Goal: Use online tool/utility: Utilize a website feature to perform a specific function

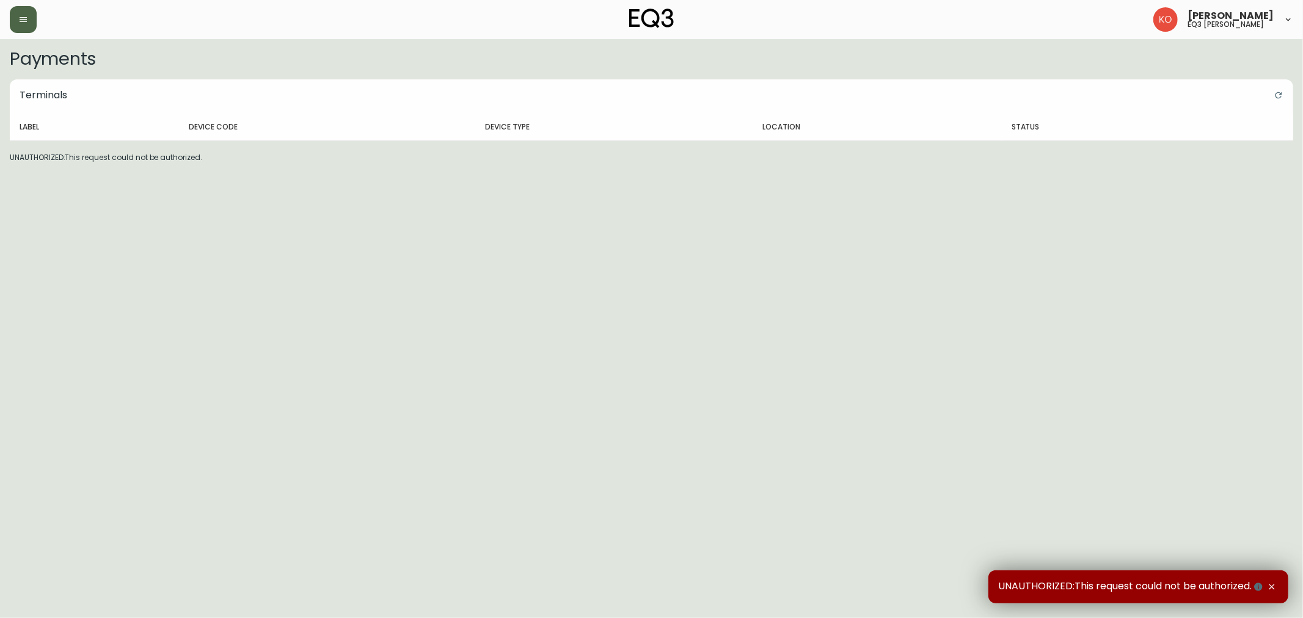
click at [29, 31] on button "button" at bounding box center [23, 19] width 27 height 27
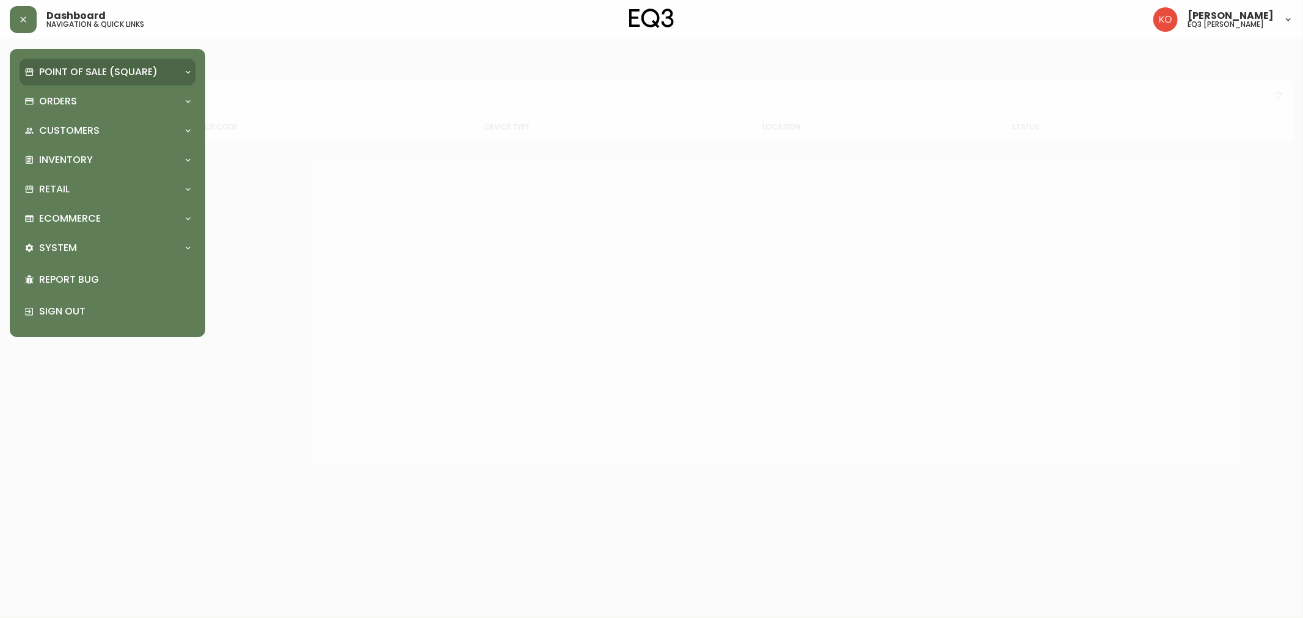
click at [147, 76] on p "Point of Sale (Square)" at bounding box center [98, 71] width 119 height 13
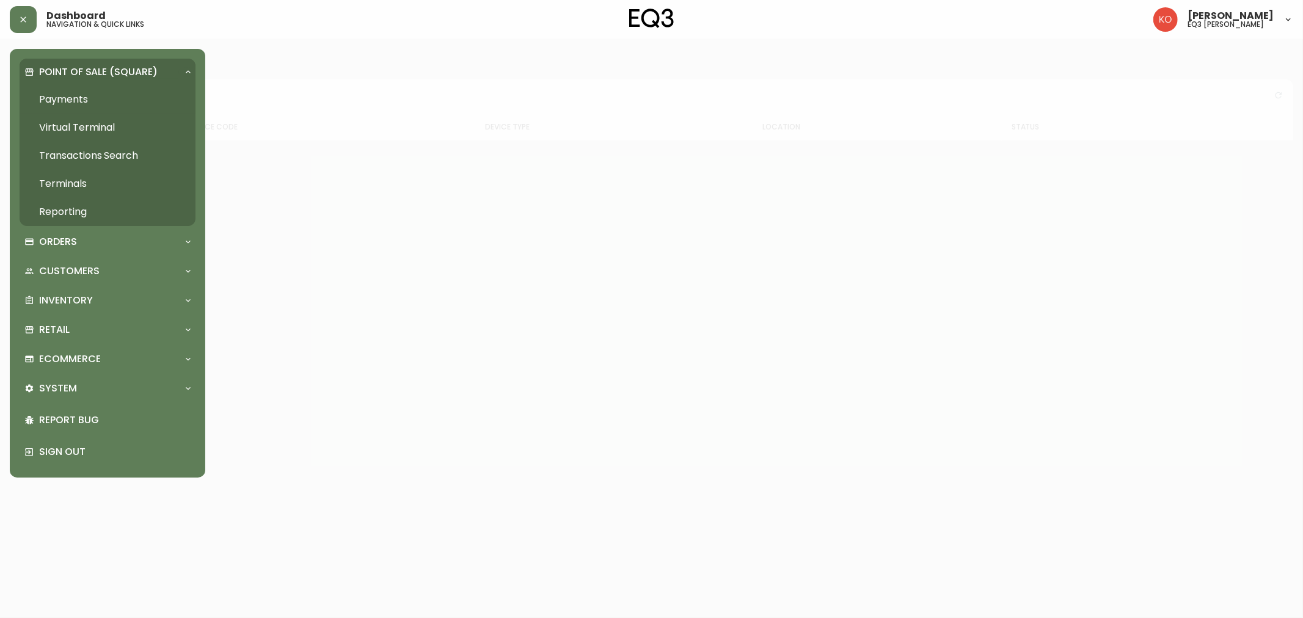
click at [147, 76] on p "Point of Sale (Square)" at bounding box center [98, 71] width 119 height 13
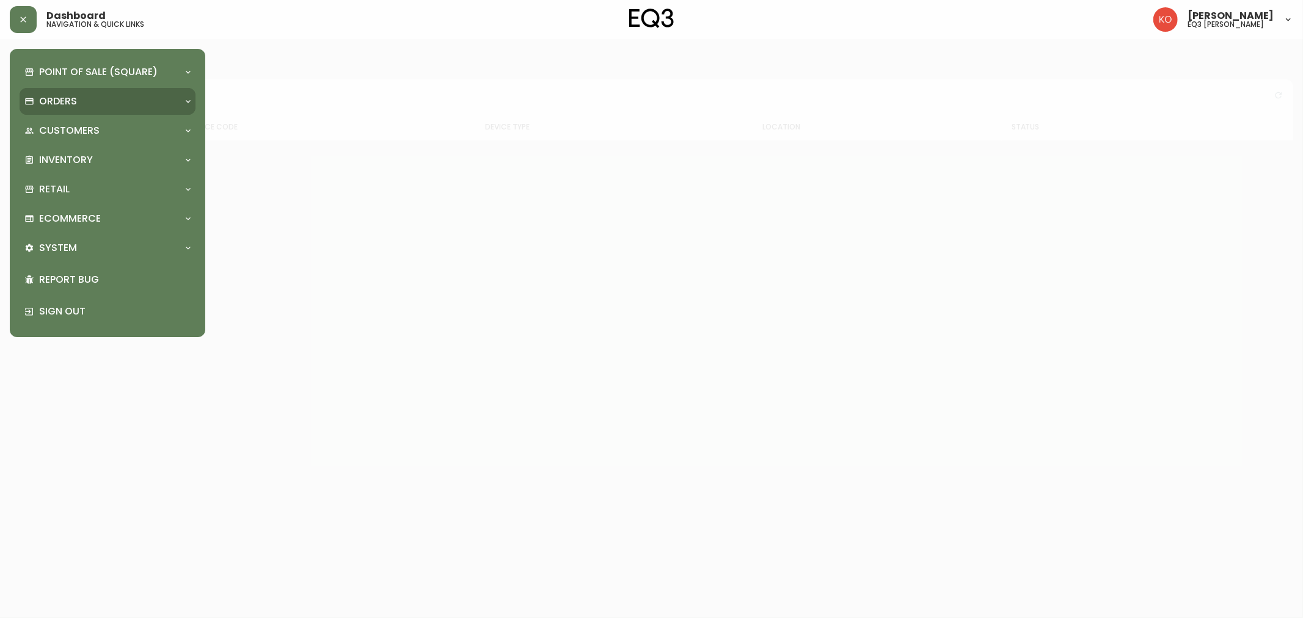
click at [130, 105] on div "Orders" at bounding box center [101, 101] width 154 height 13
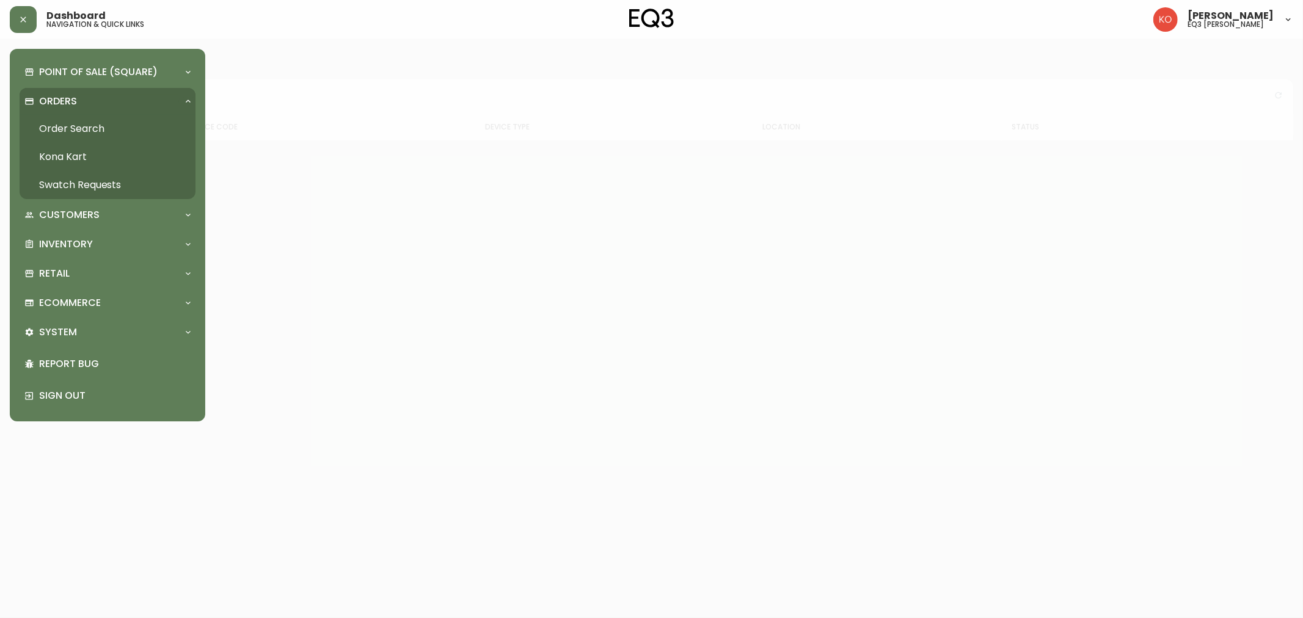
click at [130, 105] on div "Orders" at bounding box center [101, 101] width 154 height 13
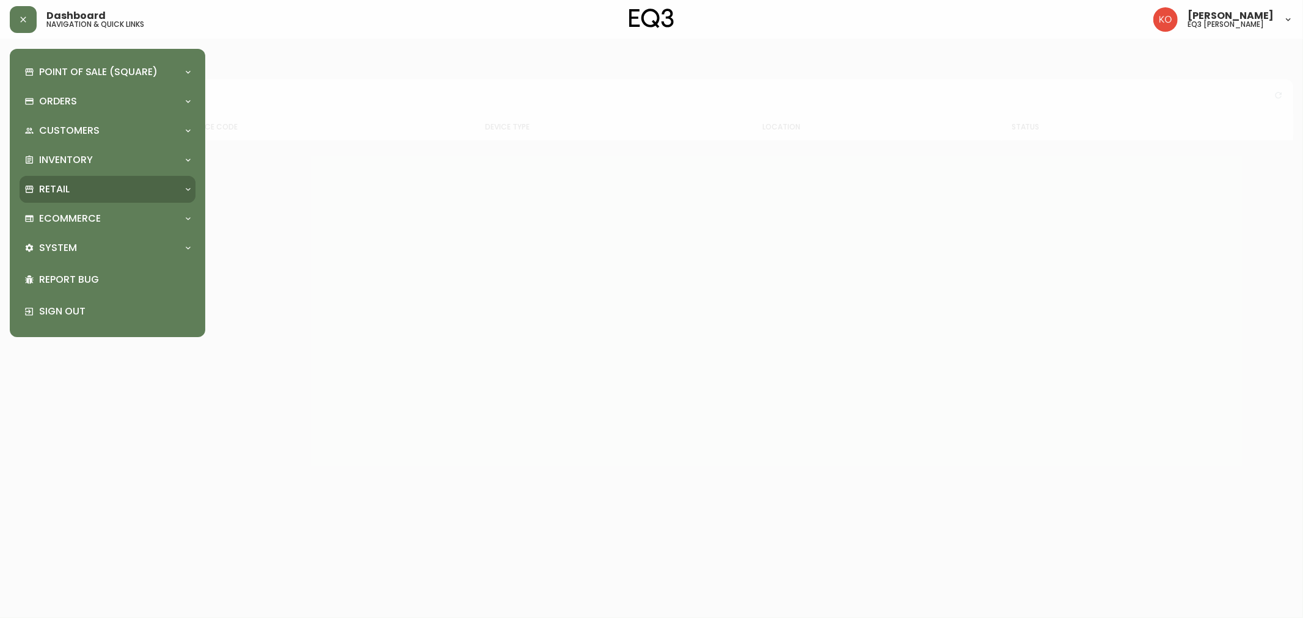
click at [117, 179] on div "Retail" at bounding box center [108, 189] width 176 height 27
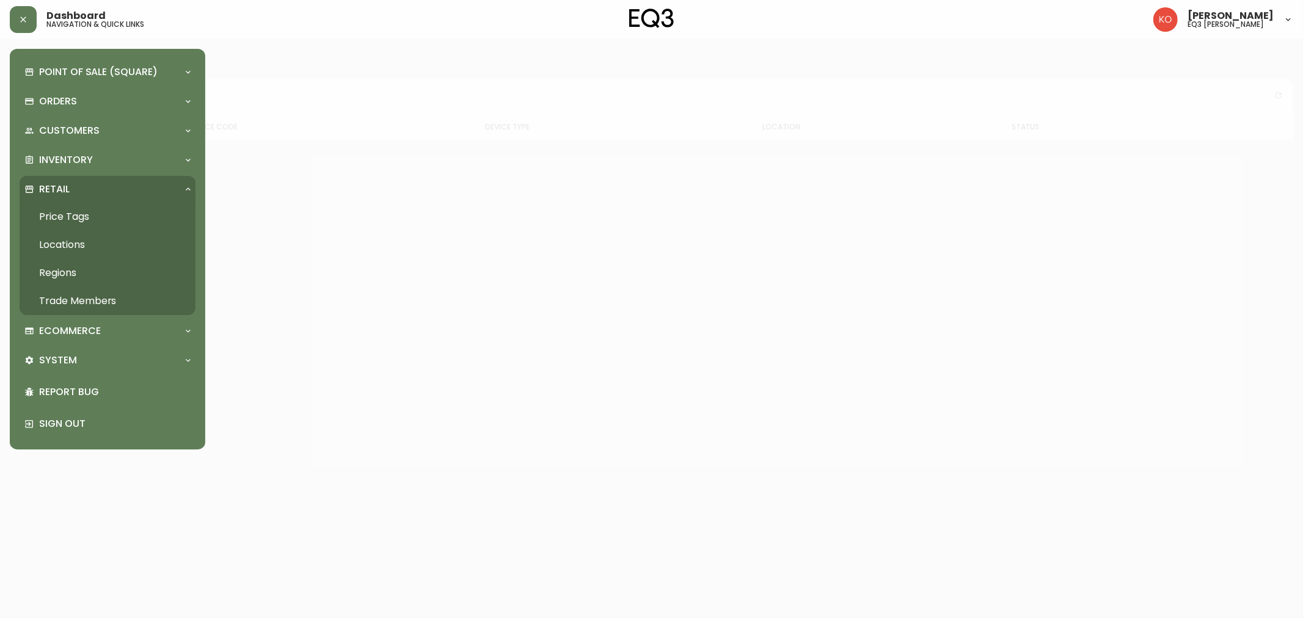
click at [114, 191] on div "Retail" at bounding box center [101, 189] width 154 height 13
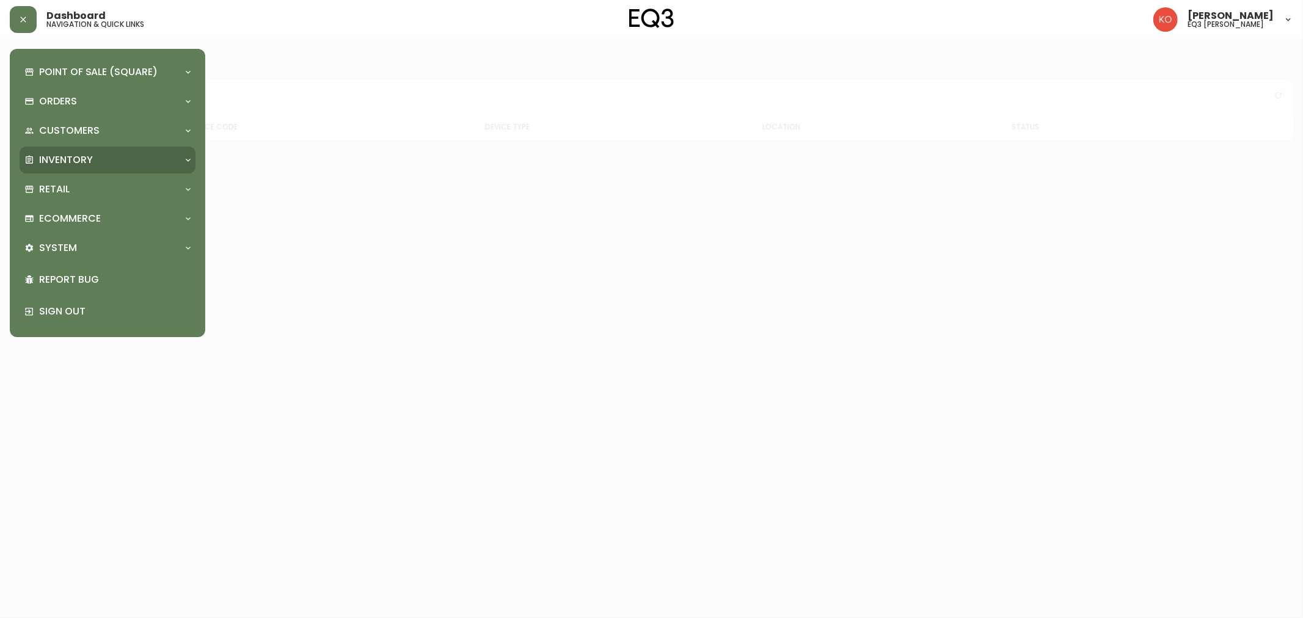
click at [119, 151] on div "Inventory" at bounding box center [108, 160] width 176 height 27
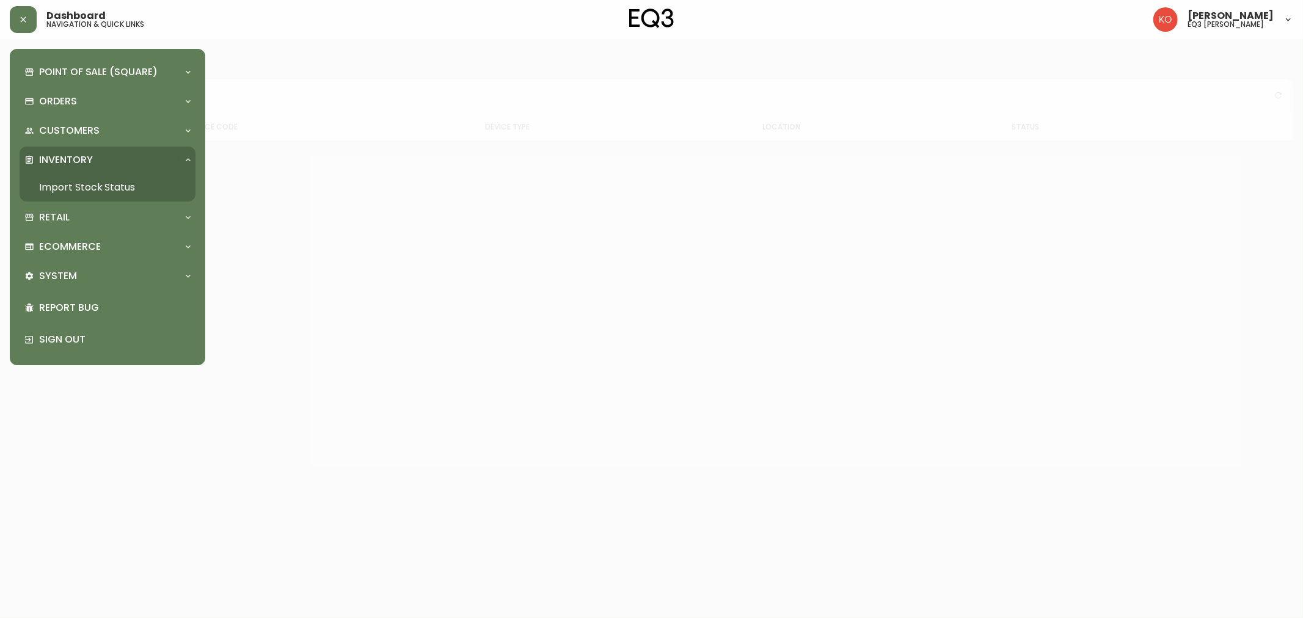
click at [109, 185] on link "Import Stock Status" at bounding box center [108, 188] width 176 height 28
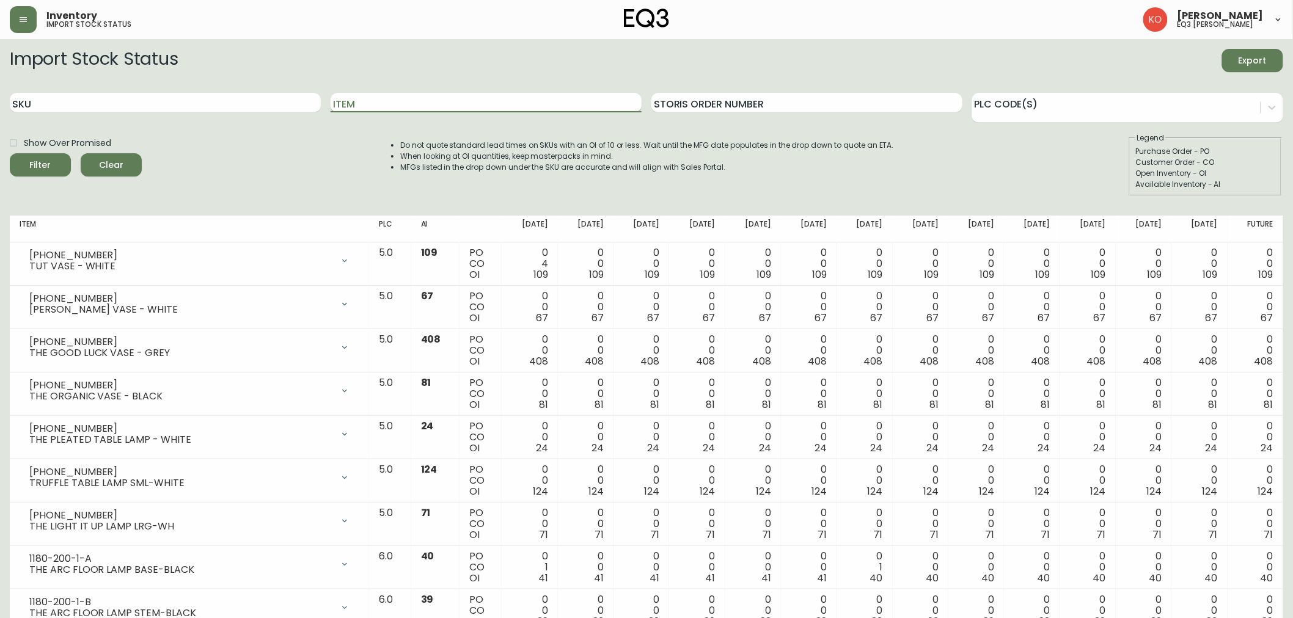
click at [359, 111] on input "Item" at bounding box center [486, 103] width 311 height 20
type input "TRACE"
click at [10, 153] on button "Filter" at bounding box center [40, 164] width 61 height 23
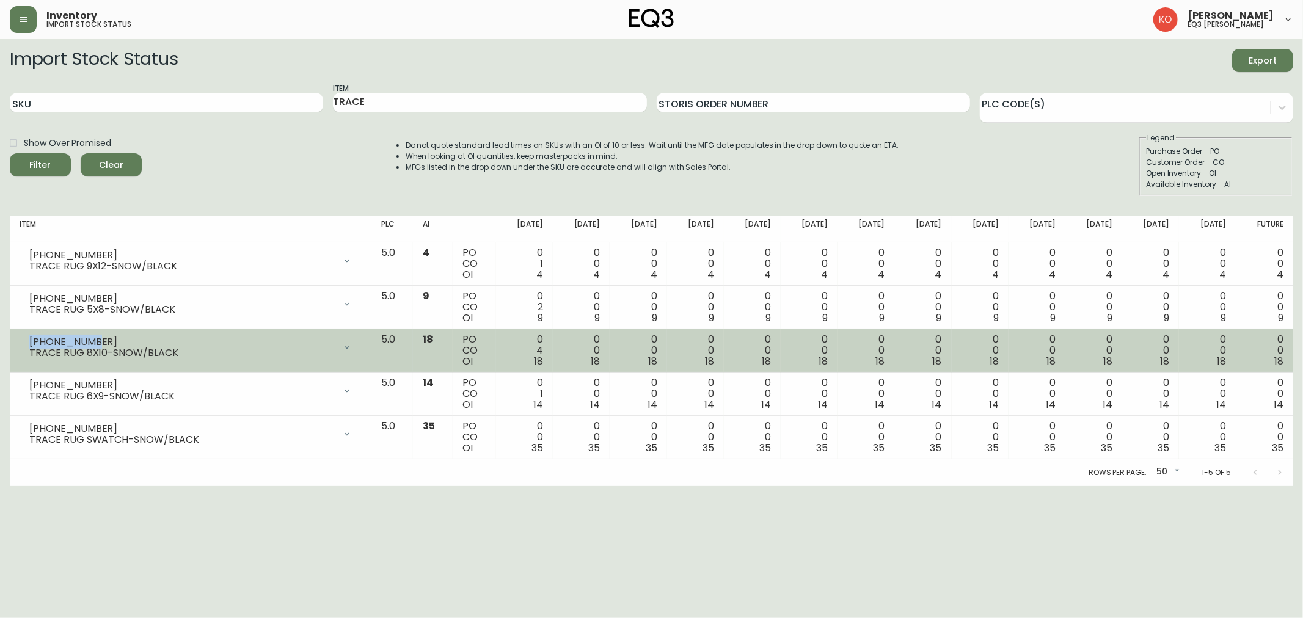
drag, startPoint x: 103, startPoint y: 340, endPoint x: 16, endPoint y: 343, distance: 86.8
click at [16, 343] on td "3190-5222-0 TRACE RUG 8X10-SNOW/BLACK Opening Balance 22 ( Oct 15, 2025 ) Custo…" at bounding box center [191, 350] width 362 height 43
copy div "3190-5222-0"
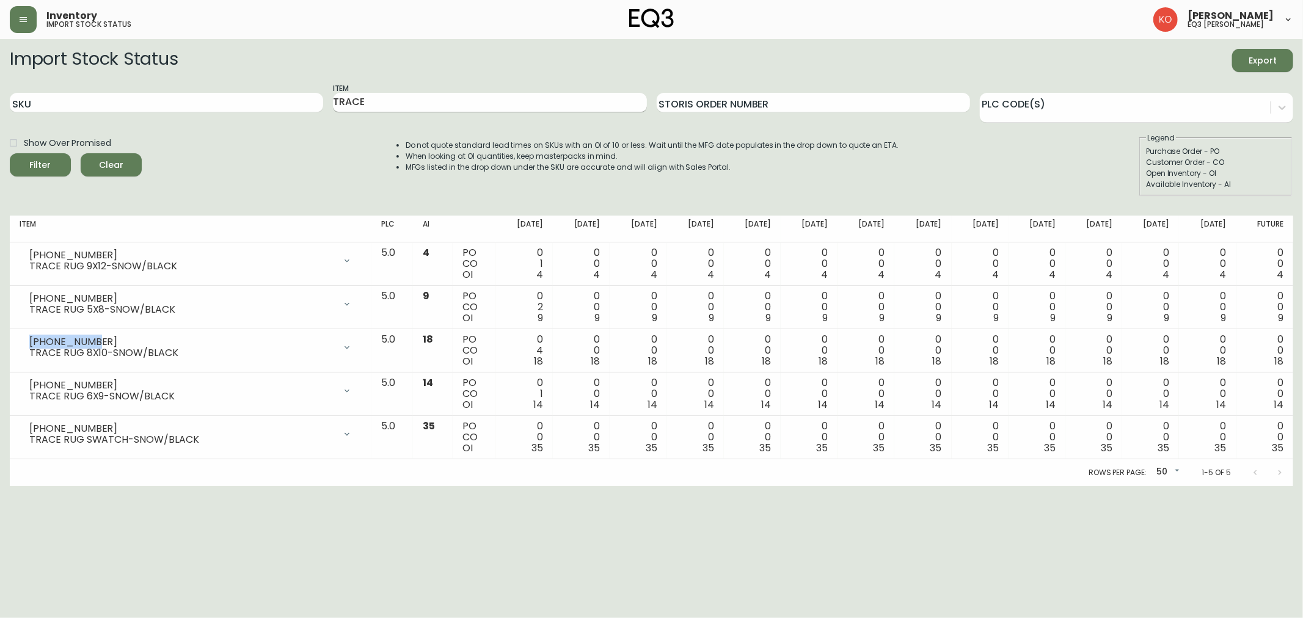
click at [402, 106] on input "TRACE" at bounding box center [489, 103] width 313 height 20
type input "ISLA"
click at [10, 153] on button "Filter" at bounding box center [40, 164] width 61 height 23
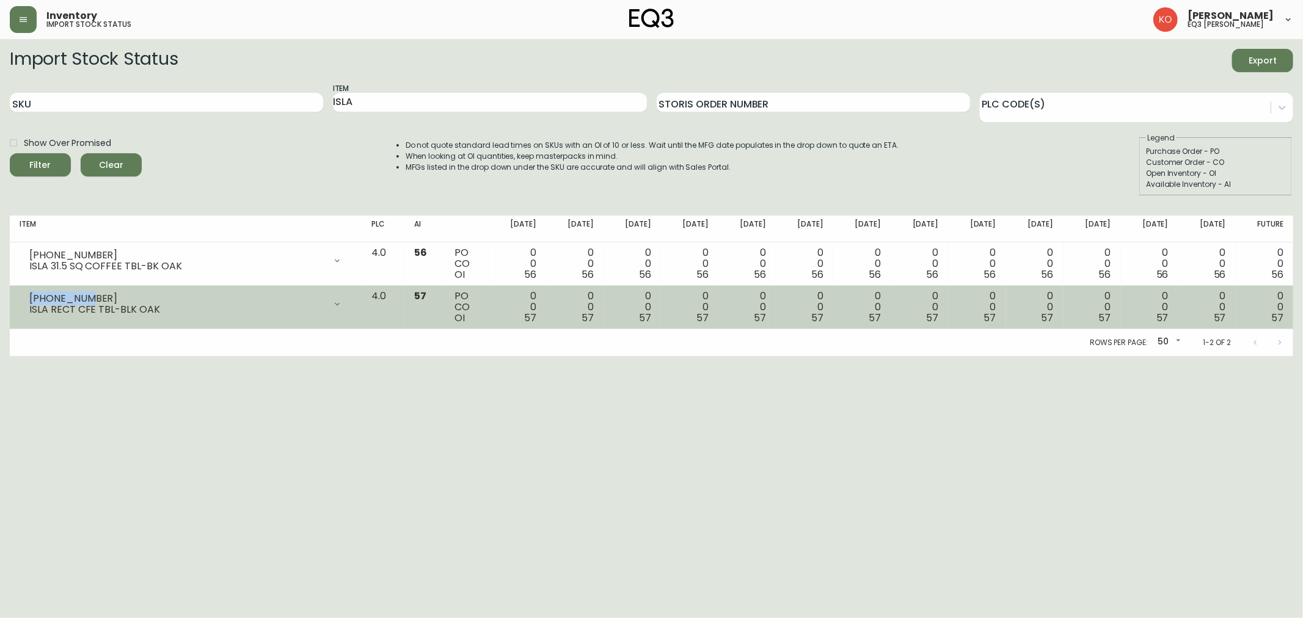
drag, startPoint x: 119, startPoint y: 295, endPoint x: 26, endPoint y: 298, distance: 92.9
click at [26, 298] on div "3020-863-4 ISLA RECT CFE TBL-BLK OAK" at bounding box center [186, 304] width 332 height 27
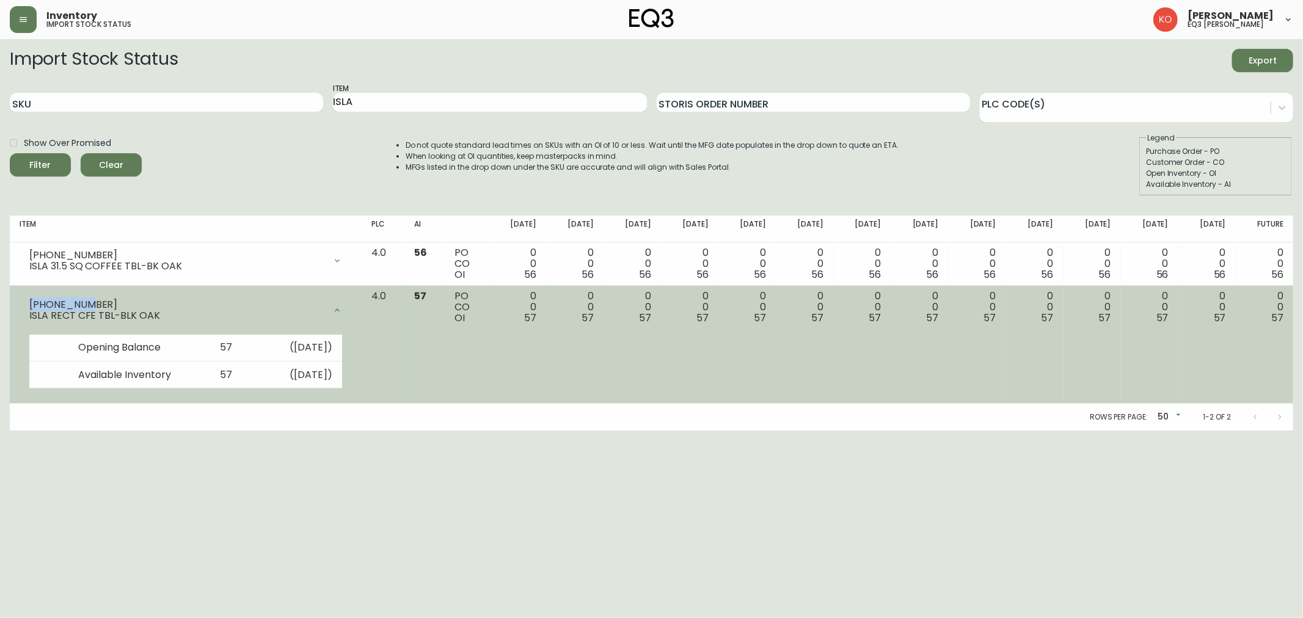
copy div "3020-863-4"
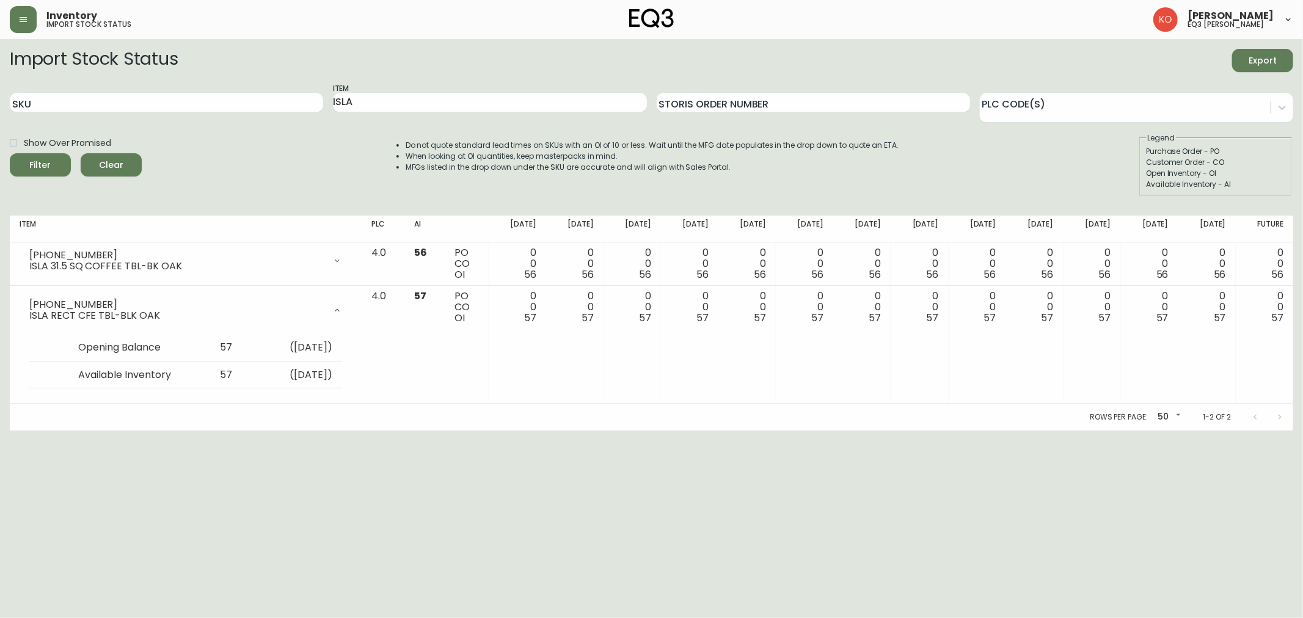
click at [339, 431] on html "Inventory import stock status Karine Olaizola Bernier eq3 laval - le corbusier …" at bounding box center [651, 215] width 1303 height 431
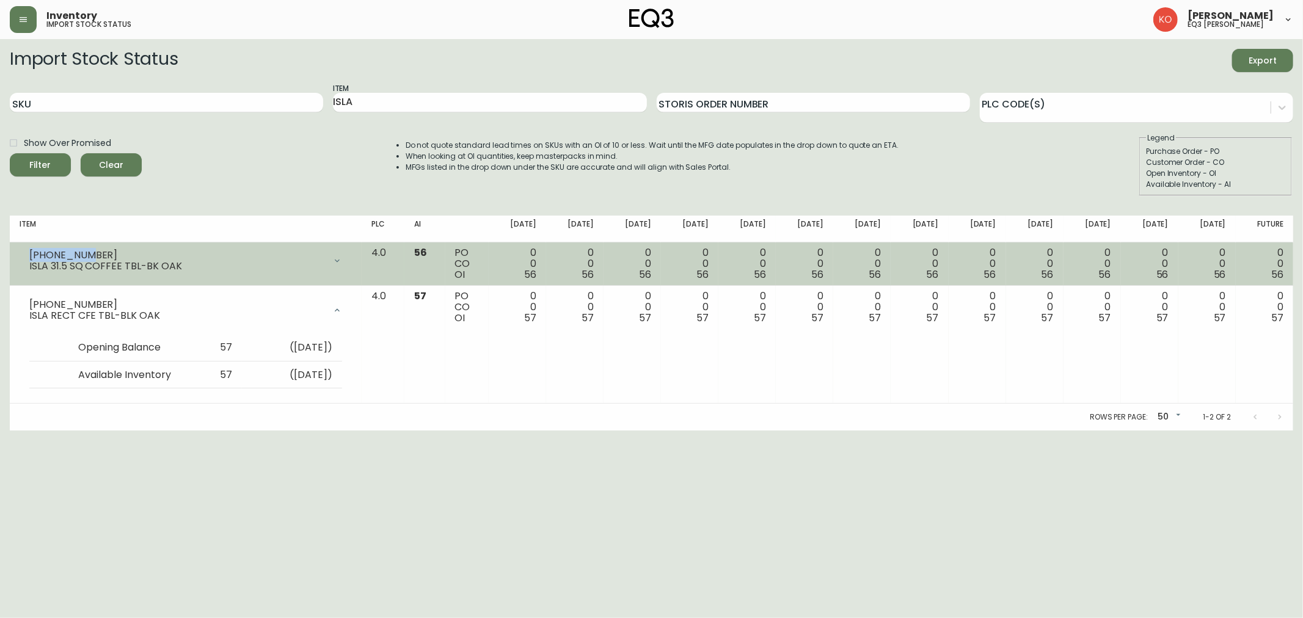
drag, startPoint x: 96, startPoint y: 255, endPoint x: 29, endPoint y: 252, distance: 66.6
click at [29, 252] on div "3020-862-4" at bounding box center [177, 255] width 296 height 11
copy div "3020-862-4"
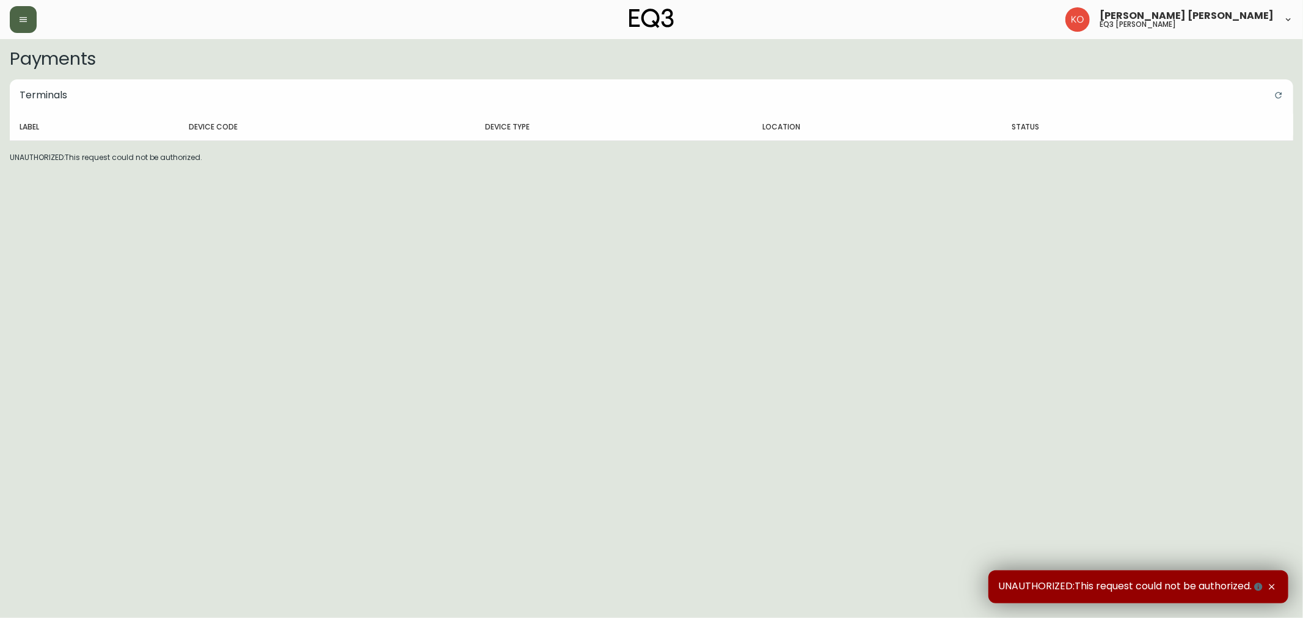
click at [15, 17] on button "button" at bounding box center [23, 19] width 27 height 27
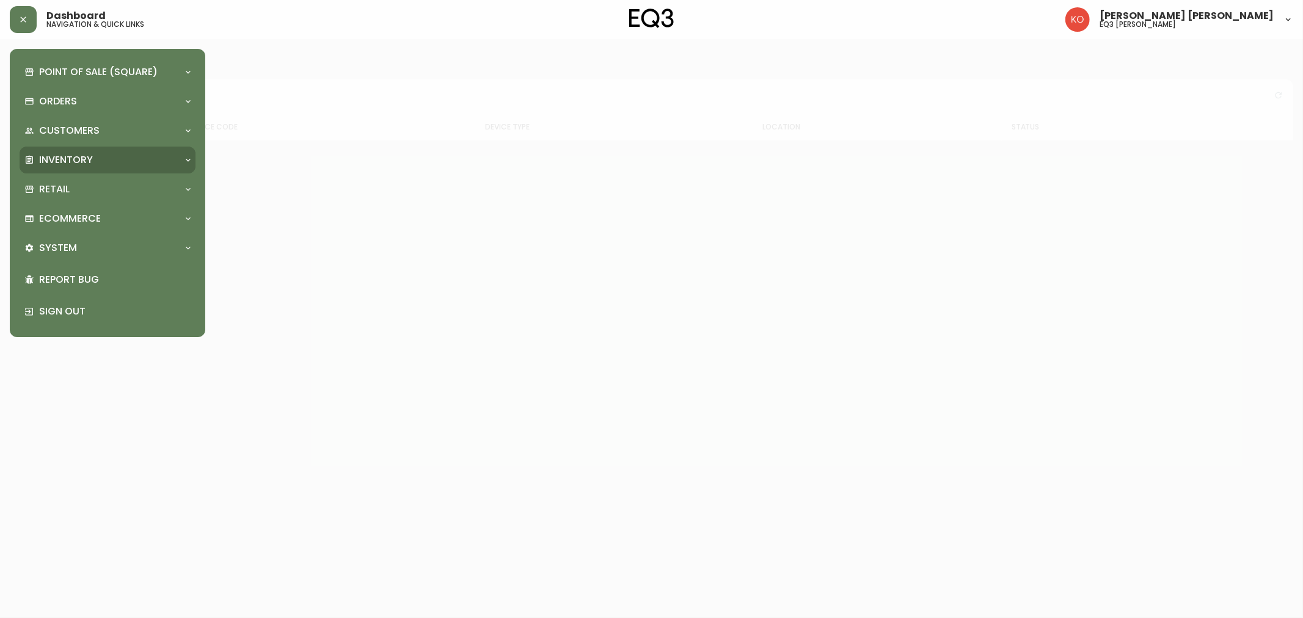
click at [82, 165] on p "Inventory" at bounding box center [66, 159] width 54 height 13
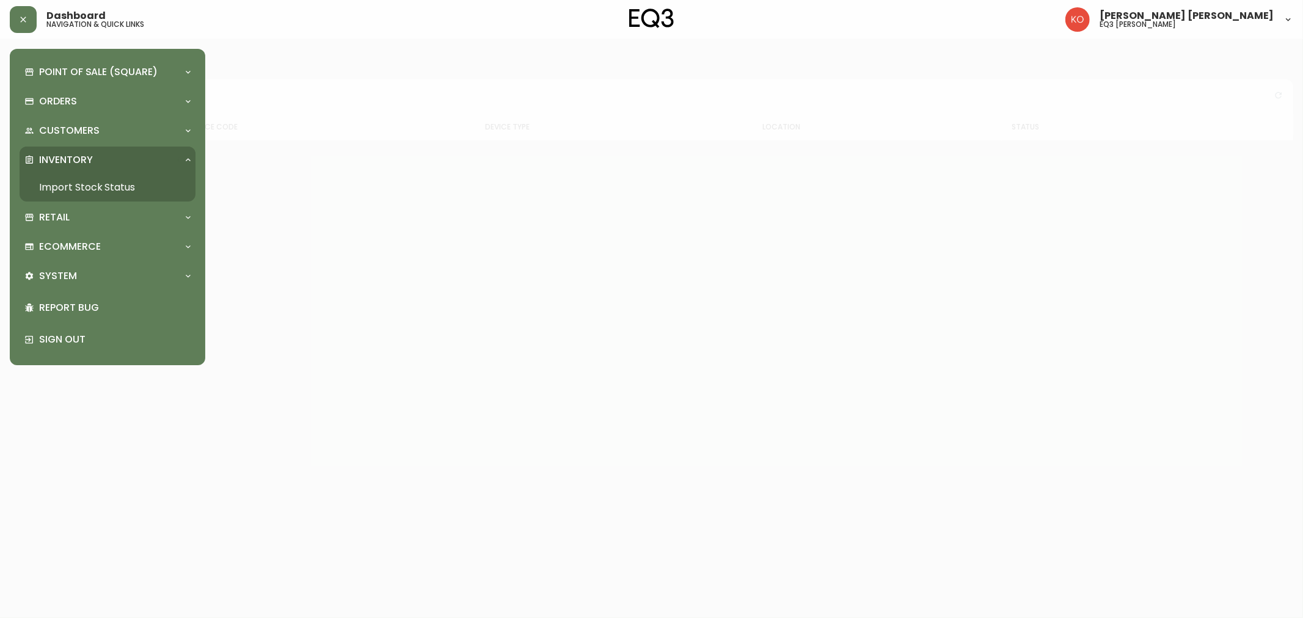
click at [82, 165] on p "Inventory" at bounding box center [66, 159] width 54 height 13
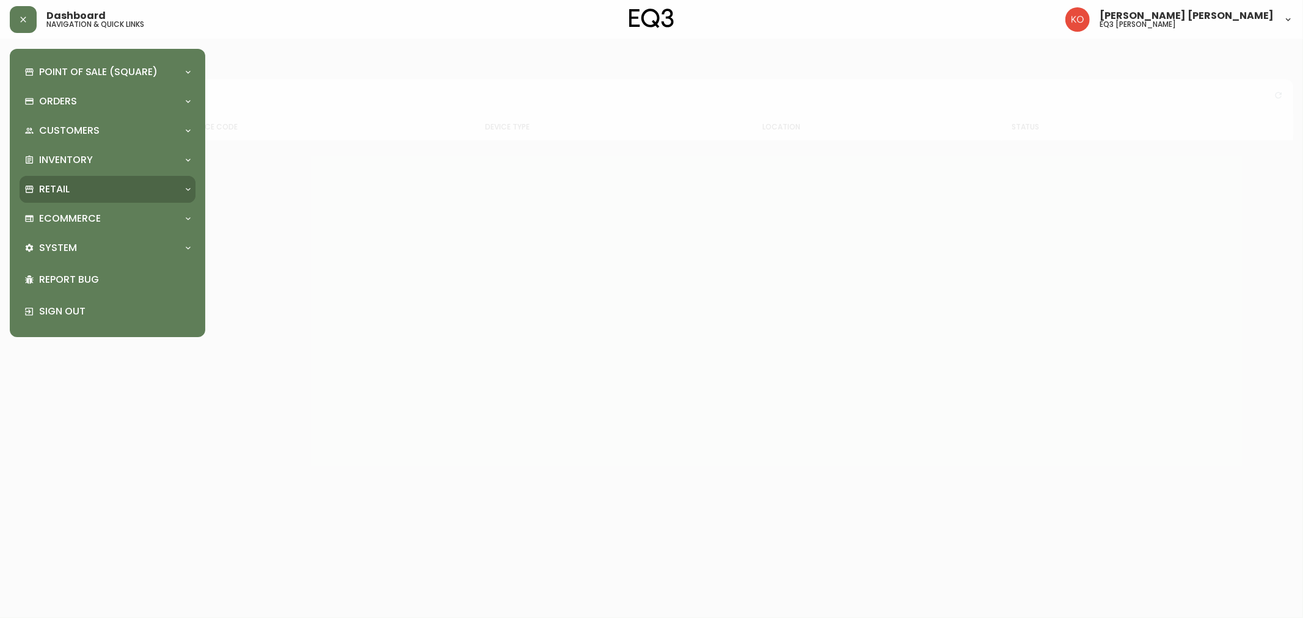
click at [70, 183] on div "Retail" at bounding box center [101, 189] width 154 height 13
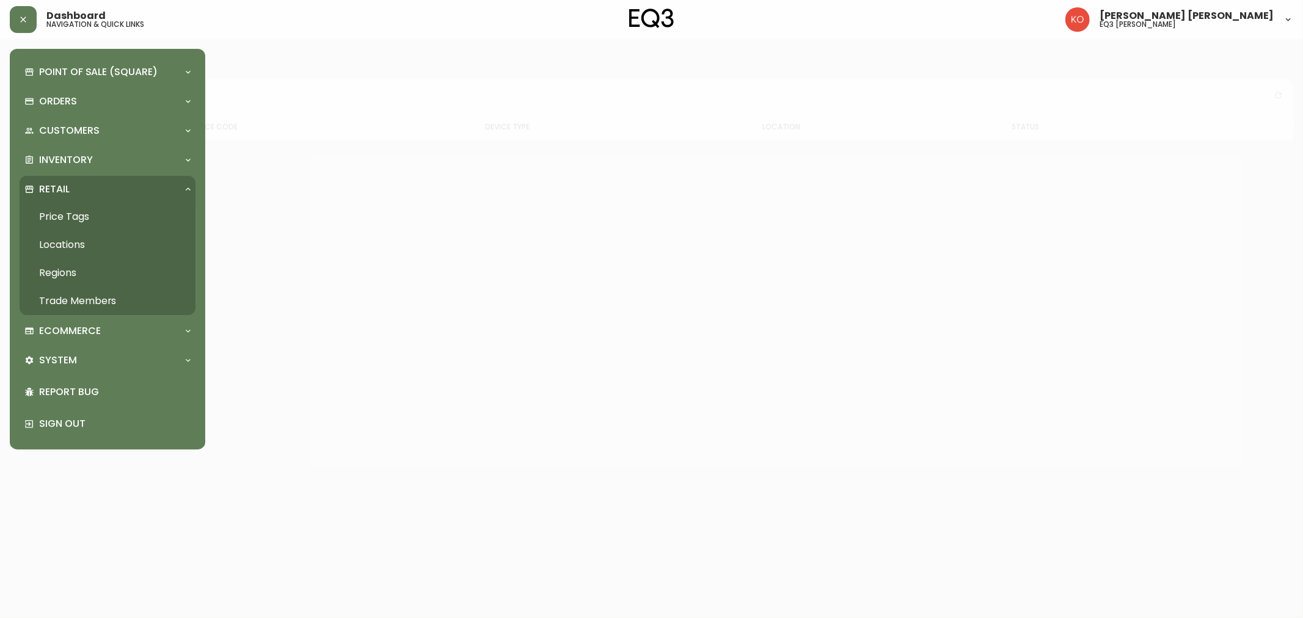
click at [72, 214] on link "Price Tags" at bounding box center [108, 217] width 176 height 28
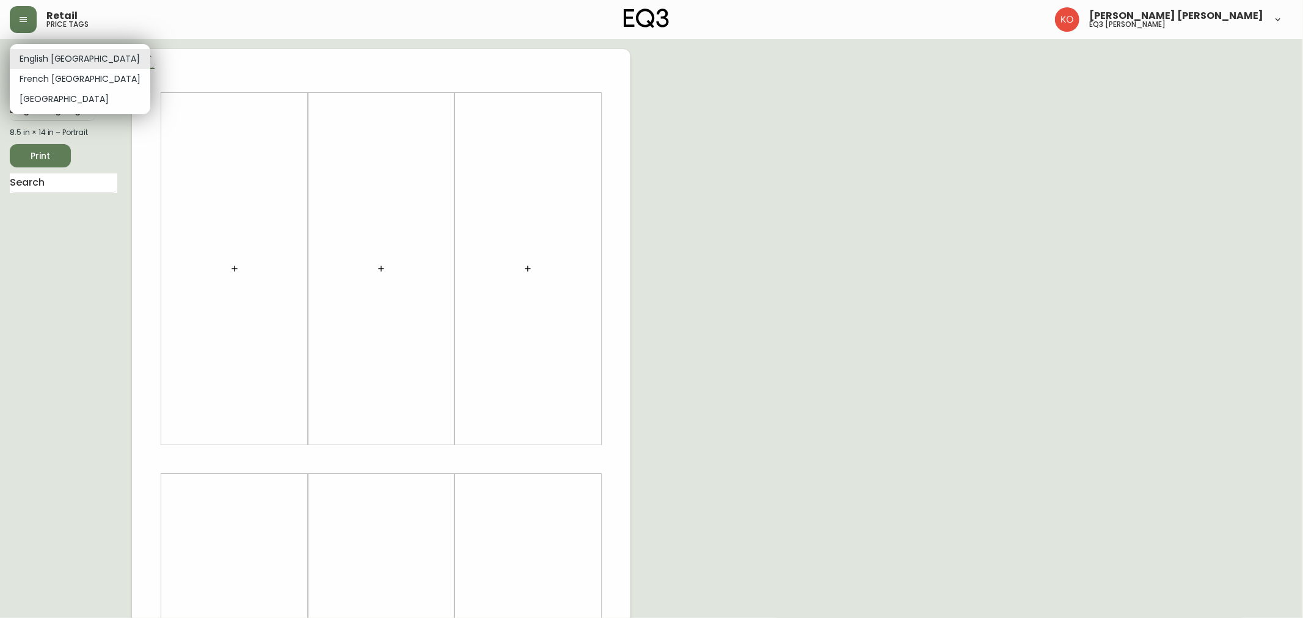
click at [73, 54] on body "Retail price tags [PERSON_NAME] [PERSON_NAME] eq3 laval - [PERSON_NAME] English…" at bounding box center [651, 435] width 1303 height 870
click at [62, 81] on li "French [GEOGRAPHIC_DATA]" at bounding box center [80, 79] width 141 height 20
type input "fr_CA"
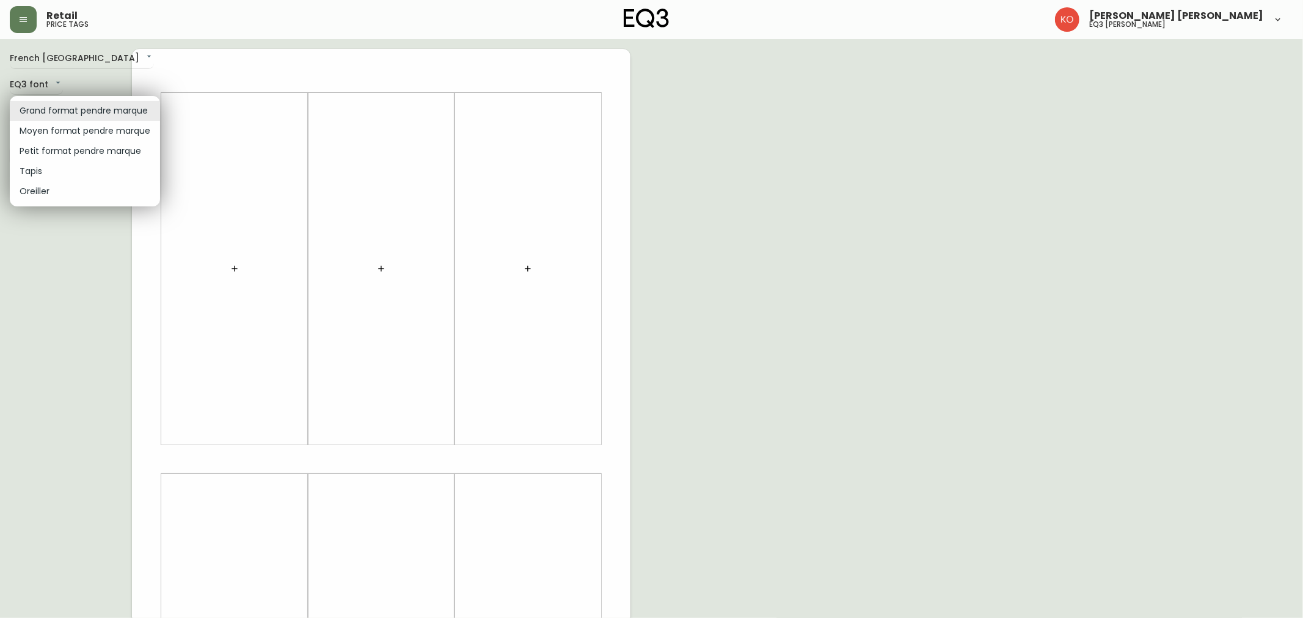
click at [77, 110] on body "Retail price tags [PERSON_NAME] [PERSON_NAME] eq3 [PERSON_NAME] French [GEOGRAP…" at bounding box center [651, 435] width 1303 height 870
click at [81, 131] on li "Moyen format pendre marque" at bounding box center [85, 131] width 150 height 20
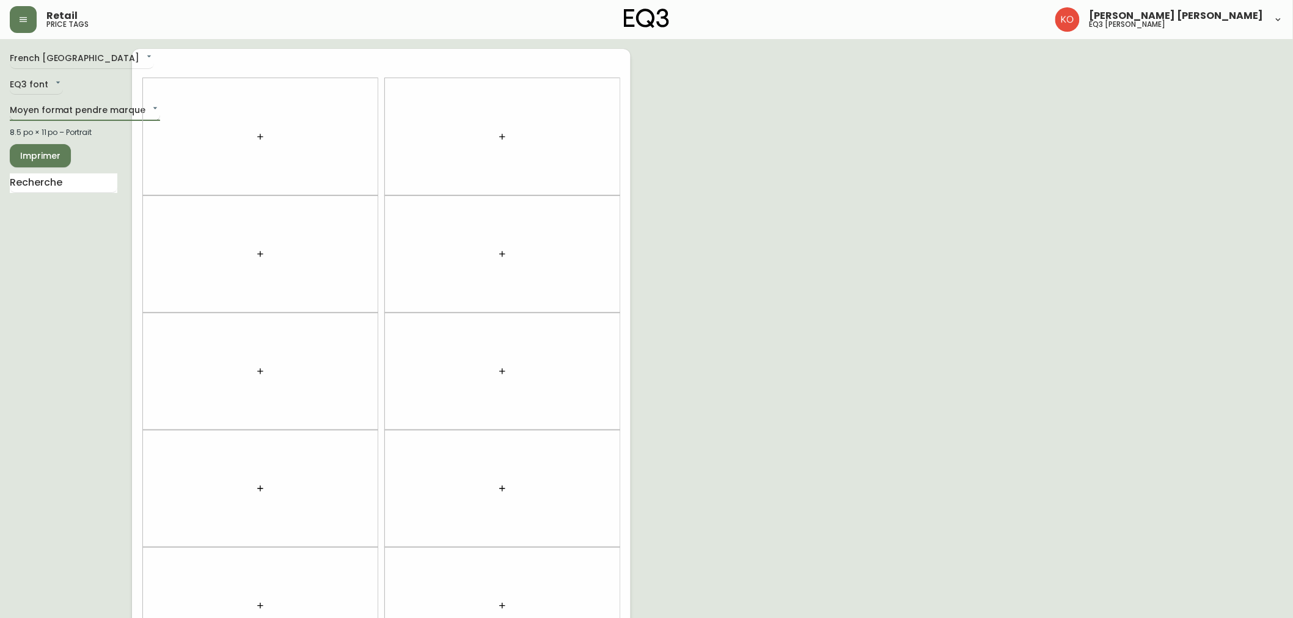
click at [92, 108] on body "Retail price tags [PERSON_NAME] [PERSON_NAME] eq3 laval - [PERSON_NAME] French …" at bounding box center [646, 347] width 1293 height 694
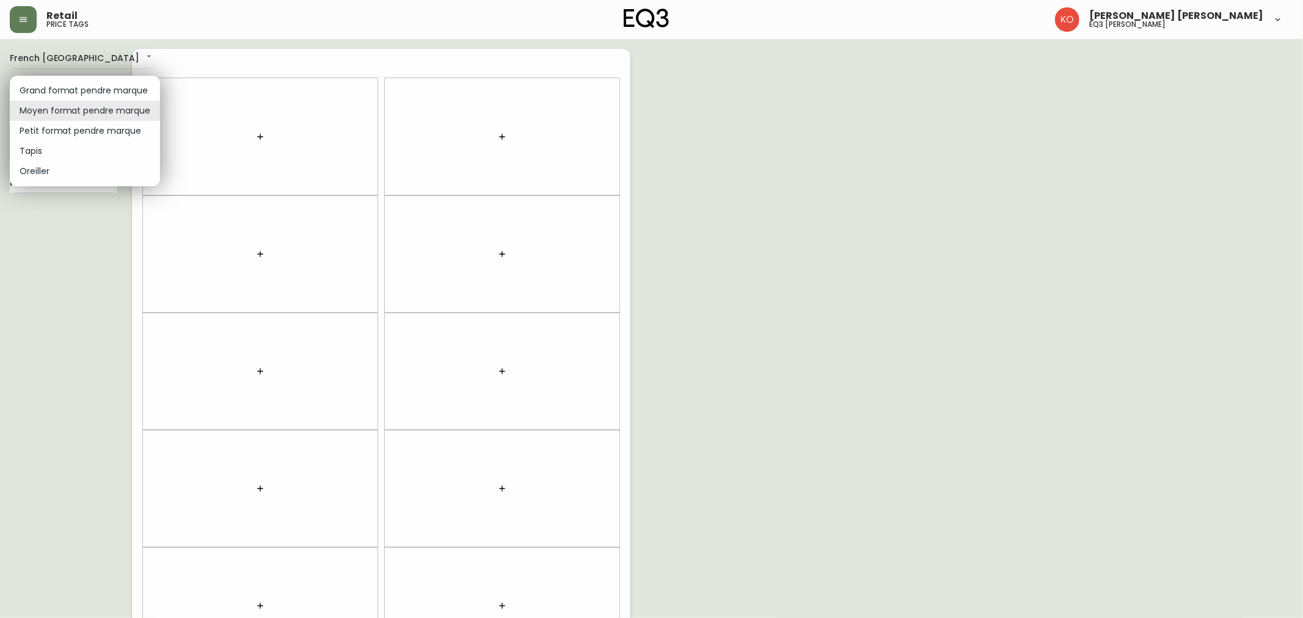
click at [88, 128] on li "Petit format pendre marque" at bounding box center [85, 131] width 150 height 20
type input "small"
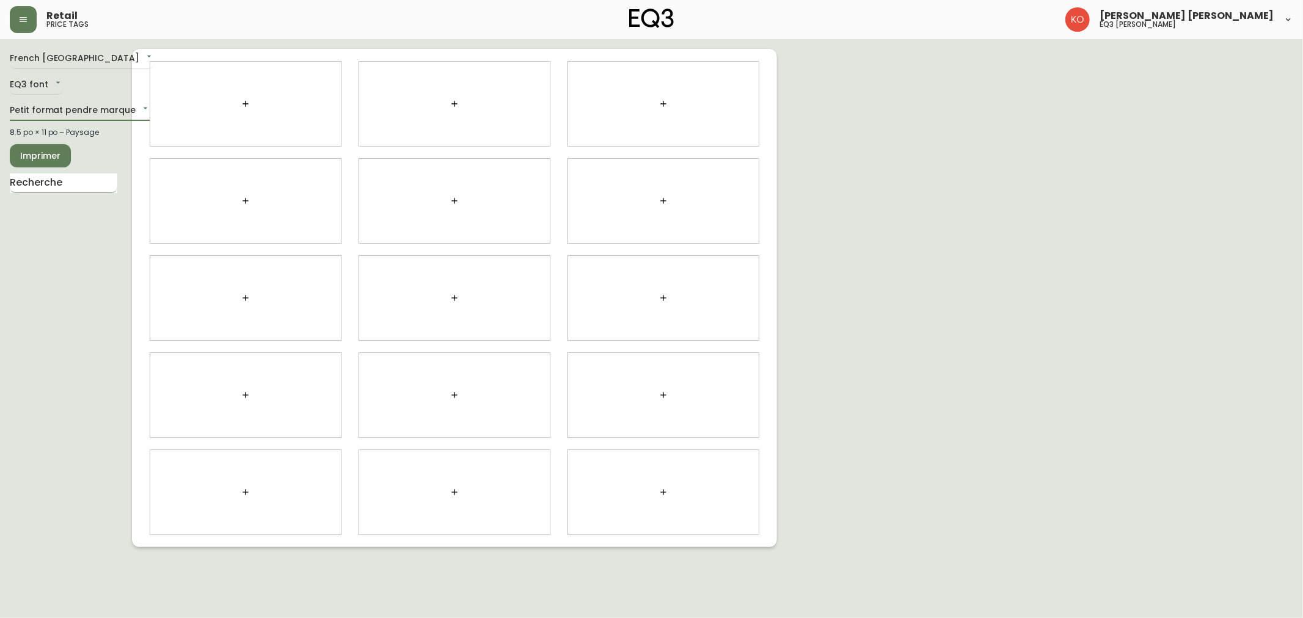
click at [73, 181] on input "text" at bounding box center [64, 184] width 108 height 20
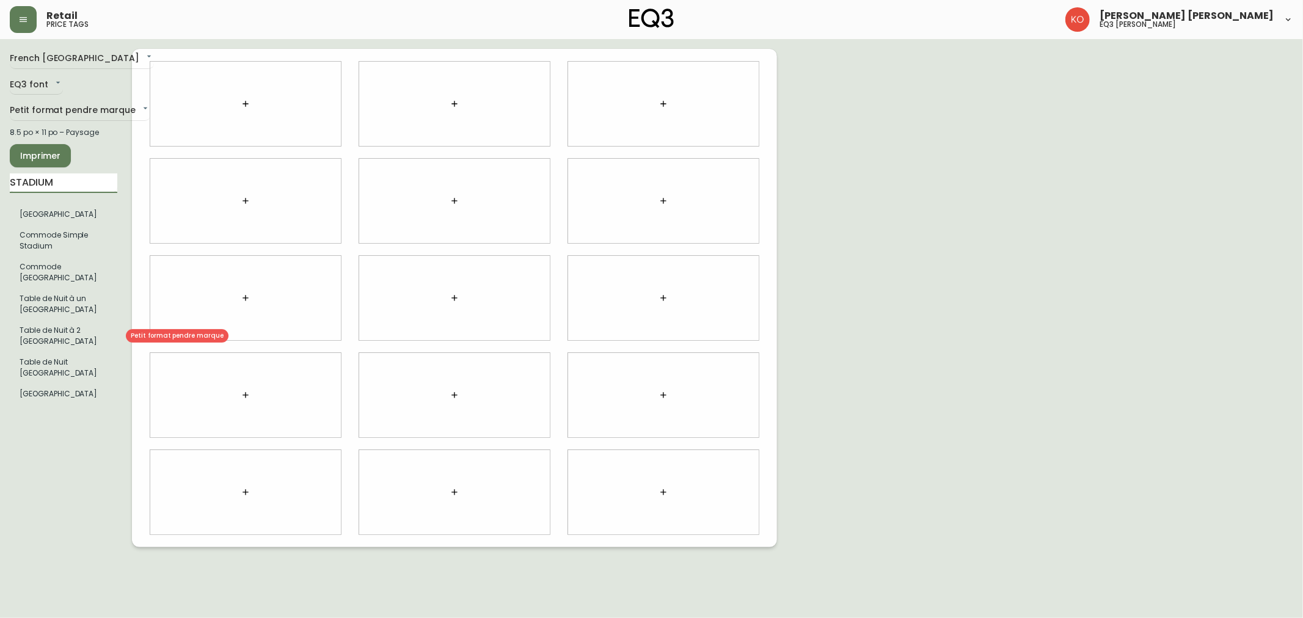
type input "STADIUM"
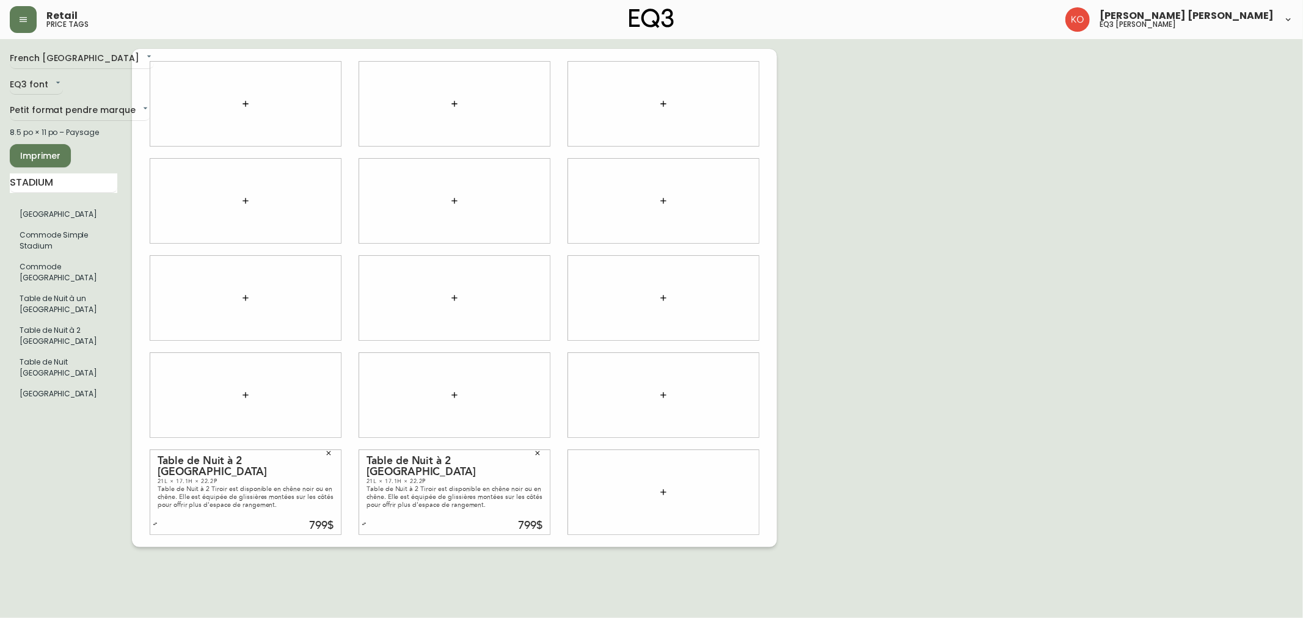
click at [472, 490] on div "Table de Nuit à 2 Tiroir est disponible en chêne noir ou en chêne. Elle est équ…" at bounding box center [455, 497] width 176 height 24
click at [53, 185] on input "STADIUM" at bounding box center [64, 184] width 108 height 20
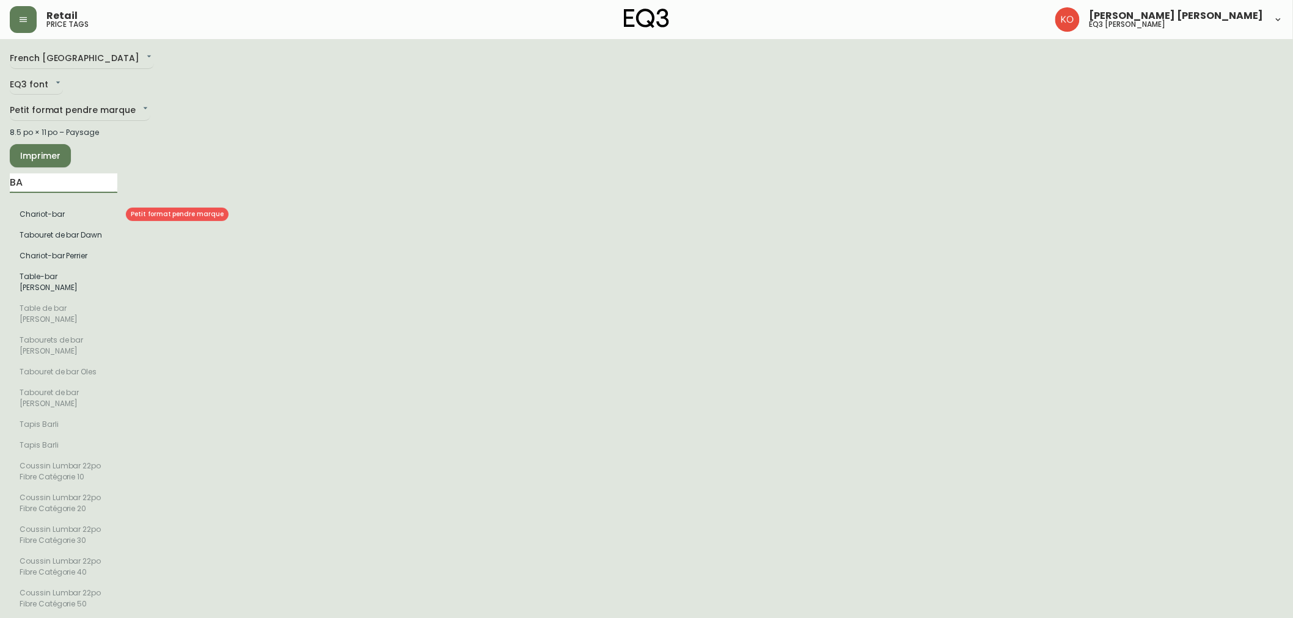
type input "B"
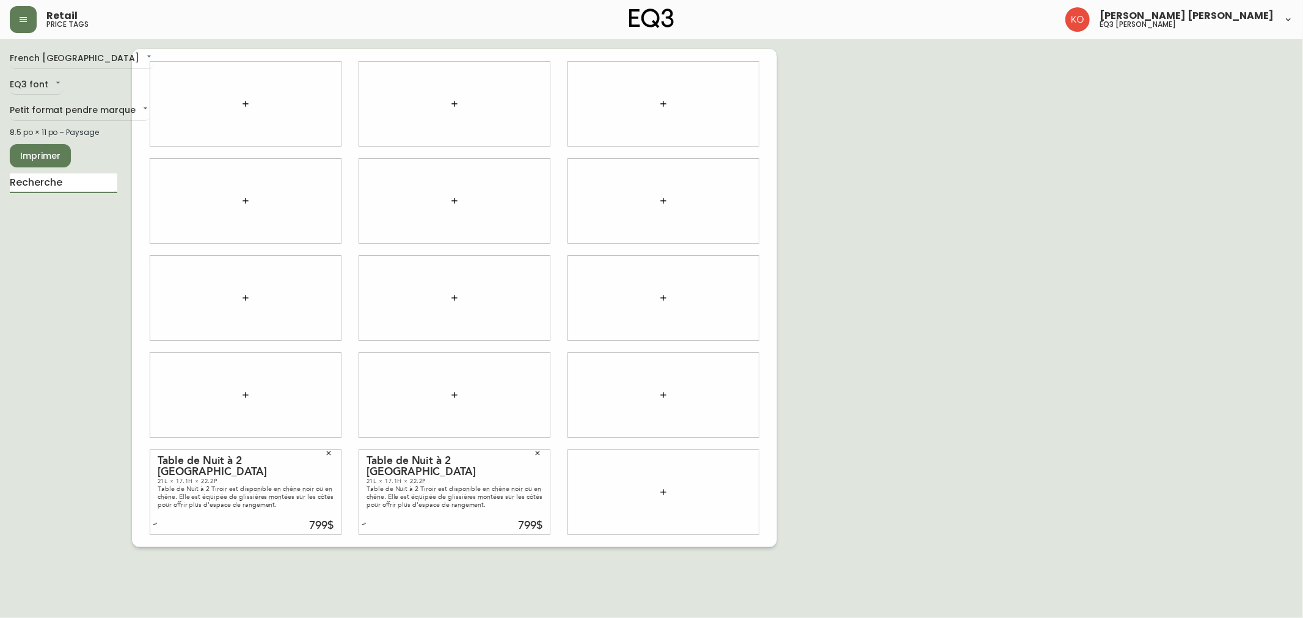
paste input "[PHONE_NUMBER]"
type input "3"
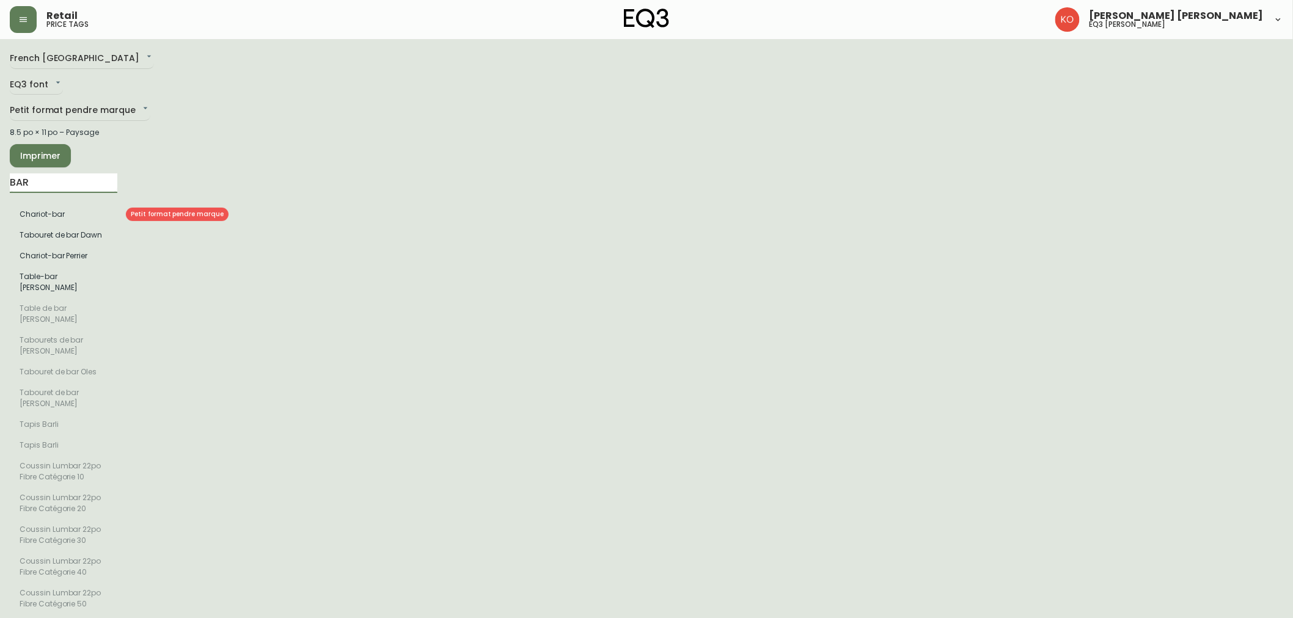
type input "BAR"
click at [35, 219] on li "Chariot-bar" at bounding box center [64, 214] width 108 height 21
click at [80, 186] on input "BAR" at bounding box center [64, 184] width 108 height 20
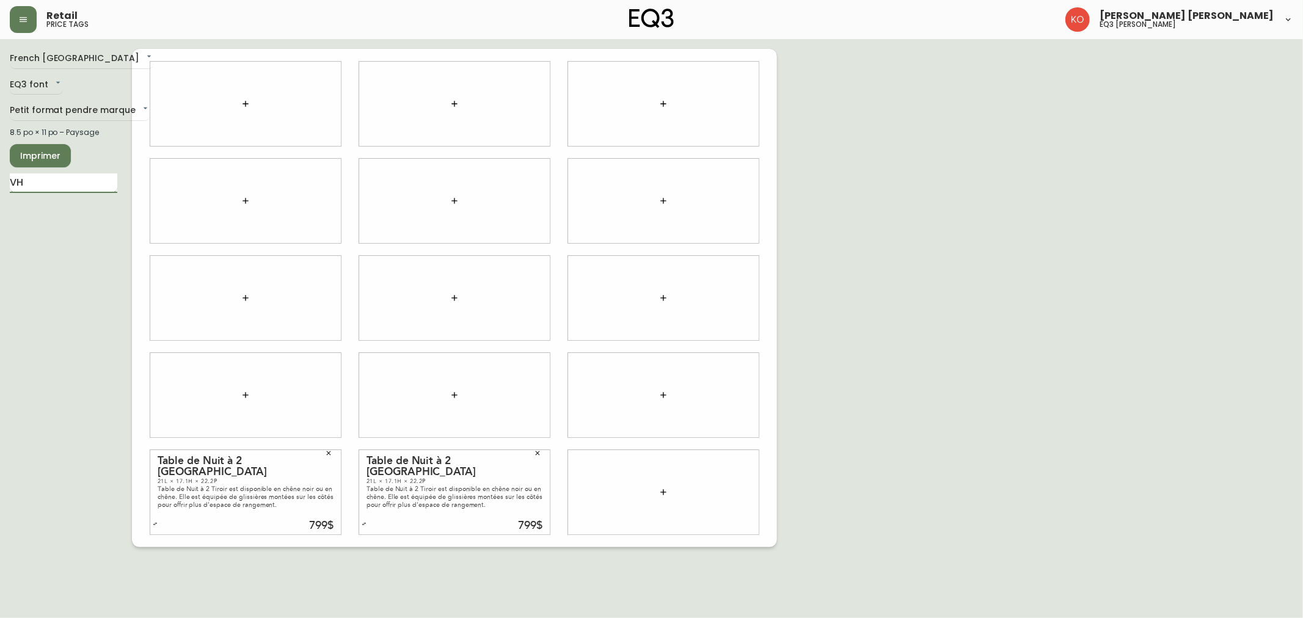
type input "V"
type input "CHAR"
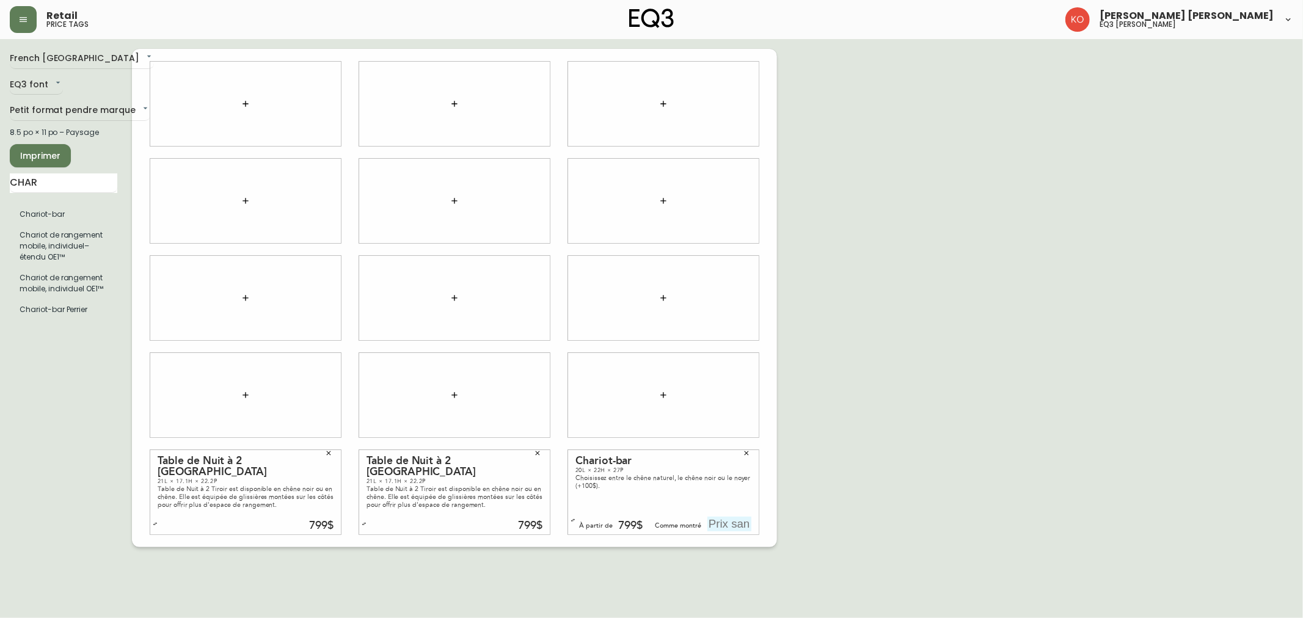
click at [734, 519] on input "text" at bounding box center [730, 524] width 44 height 15
type input "799$"
click at [832, 412] on div "French Canada fr_CA EQ3 font EQ3 Petit format pendre marque small 8.5 po × 11 p…" at bounding box center [652, 298] width 1284 height 499
click at [51, 148] on span "Imprimer" at bounding box center [41, 155] width 42 height 15
click at [712, 329] on input "text" at bounding box center [730, 330] width 44 height 15
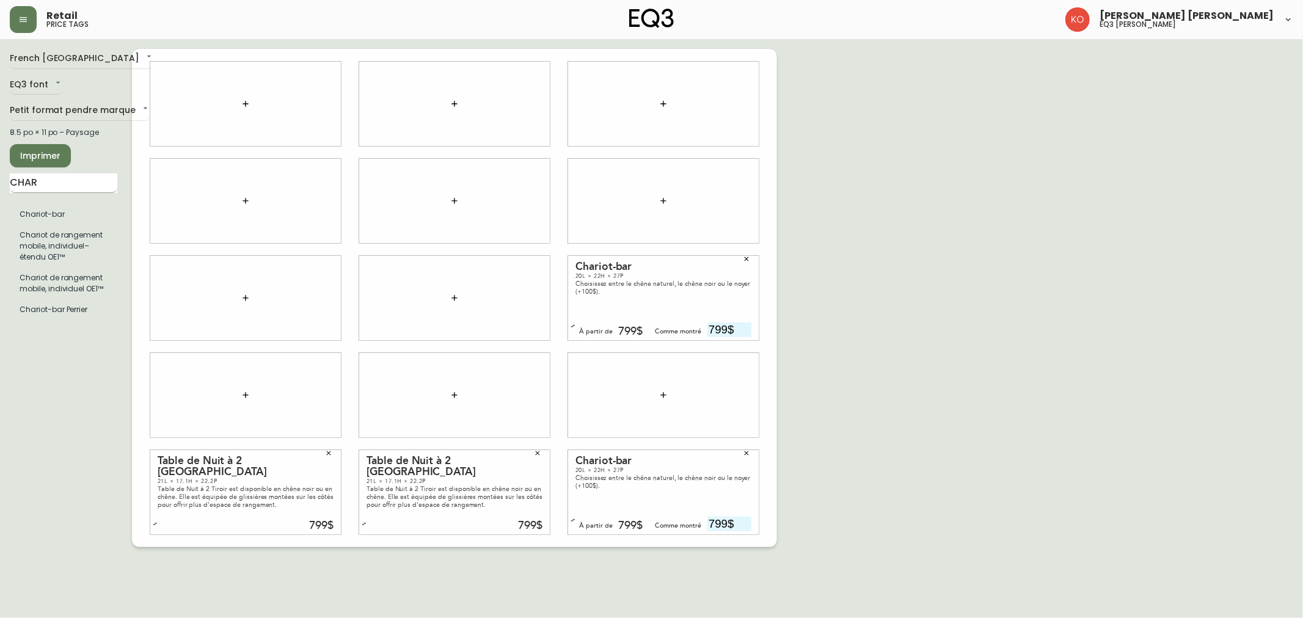
type input "799$"
click at [68, 184] on input "CHAR" at bounding box center [64, 184] width 108 height 20
click at [66, 184] on input "CHAR" at bounding box center [64, 184] width 108 height 20
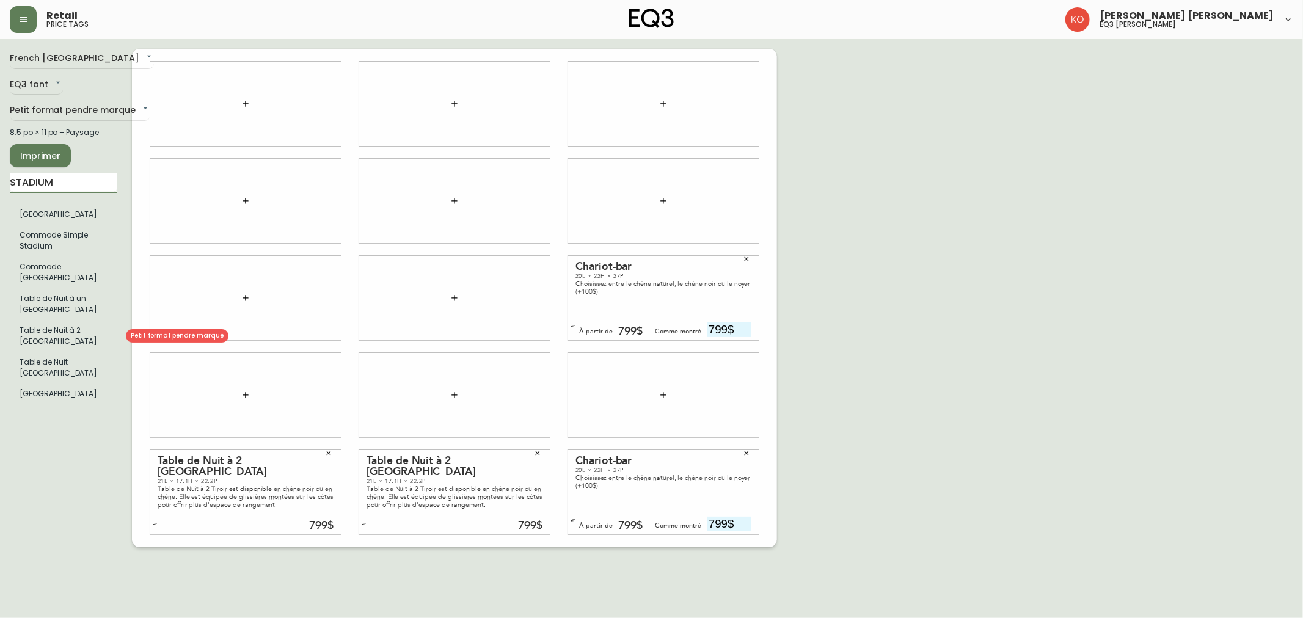
type input "STADIUM"
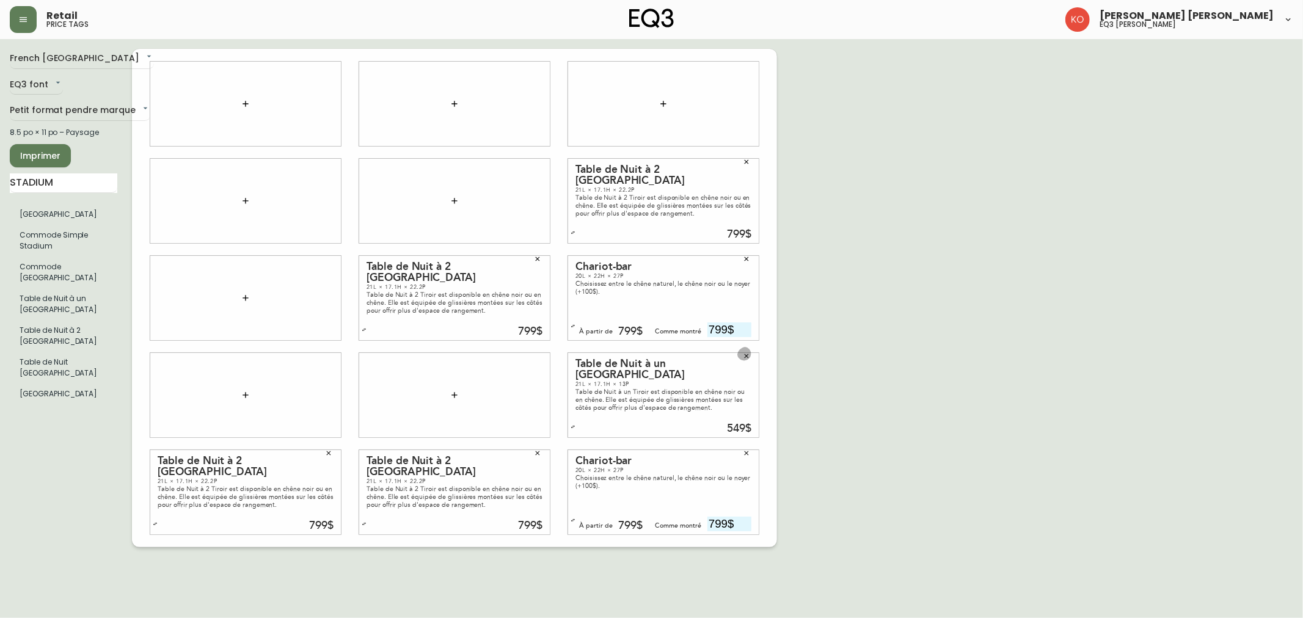
click at [747, 356] on icon "button" at bounding box center [747, 356] width 4 height 4
click at [49, 163] on span "Imprimer" at bounding box center [41, 155] width 42 height 15
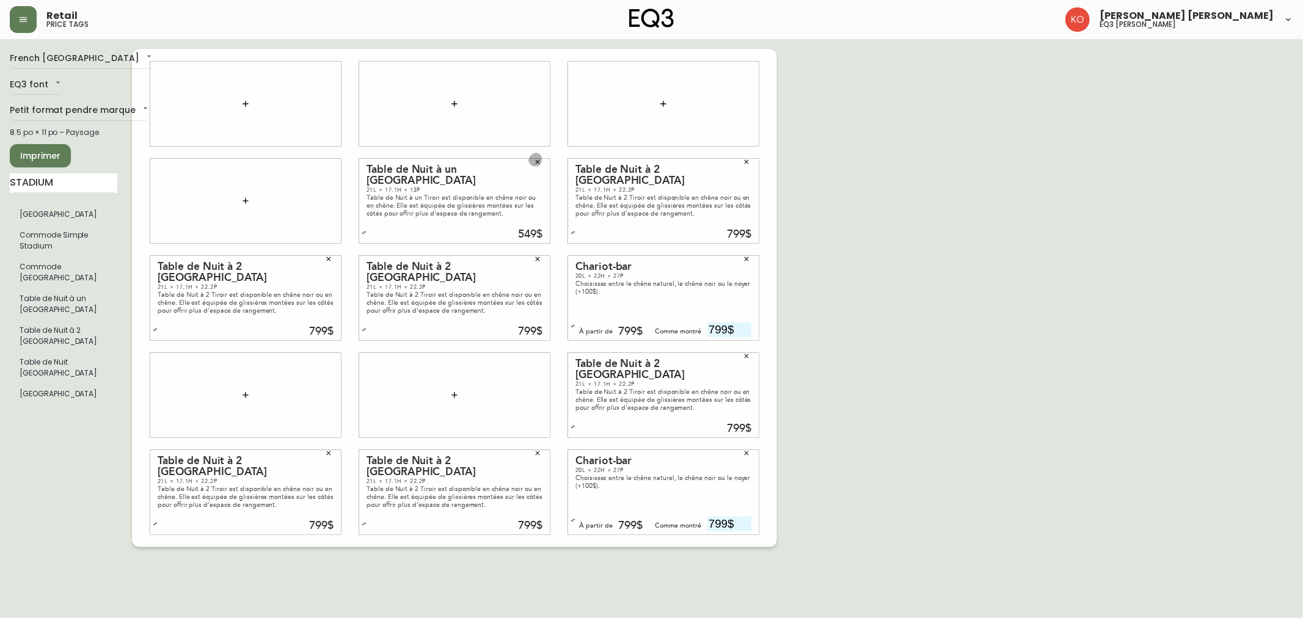
click at [538, 158] on icon "button" at bounding box center [537, 161] width 7 height 7
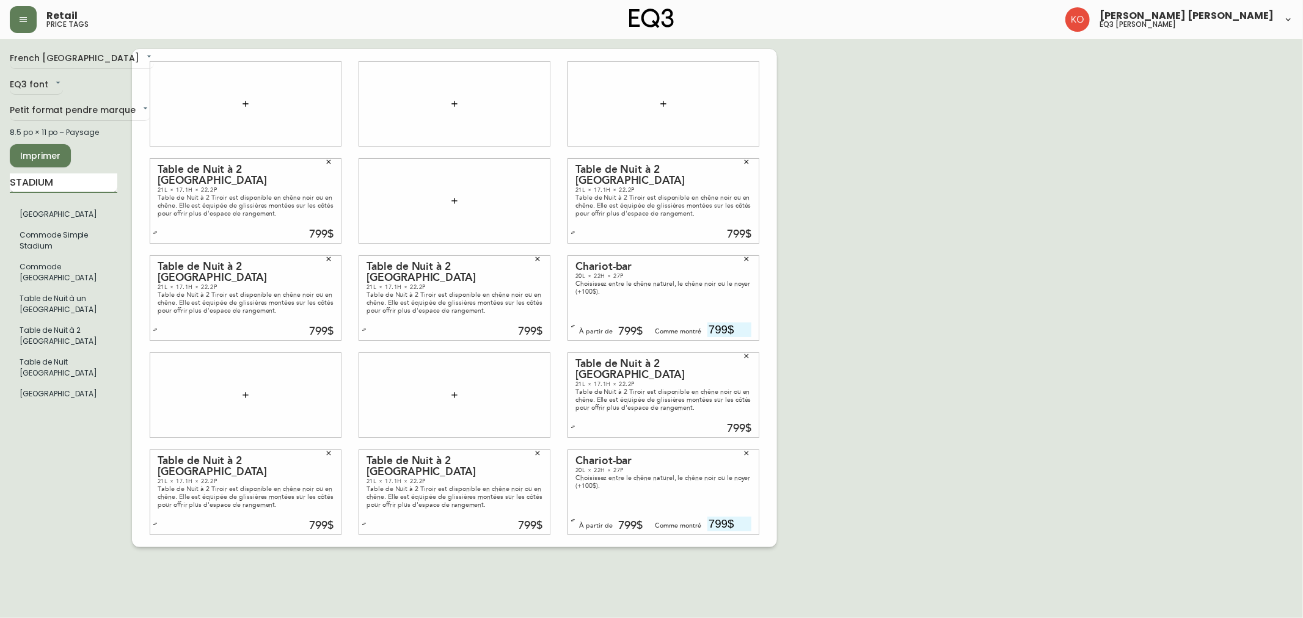
click at [79, 187] on input "STADIUM" at bounding box center [64, 184] width 108 height 20
type input "CHARIO"
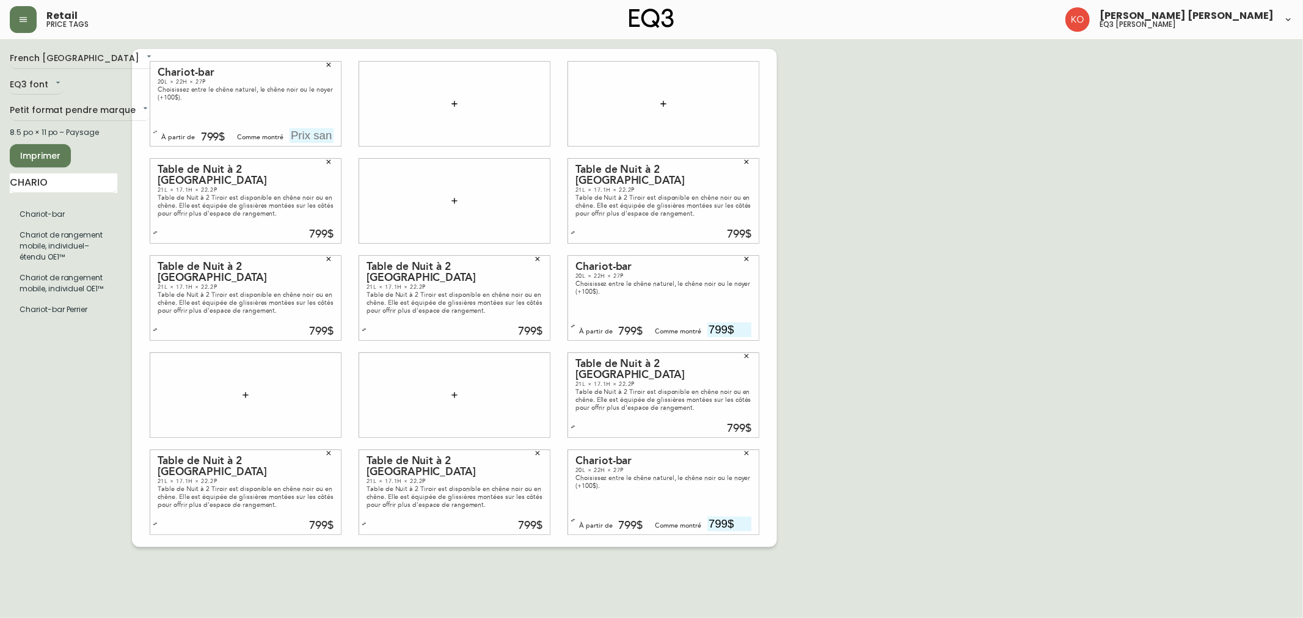
click at [322, 137] on input "text" at bounding box center [312, 135] width 44 height 15
type input "799$"
click at [43, 156] on span "Imprimer" at bounding box center [41, 155] width 42 height 15
click at [116, 112] on body "Retail price tags [PERSON_NAME] [PERSON_NAME] eq3 laval - [PERSON_NAME] French …" at bounding box center [651, 273] width 1303 height 547
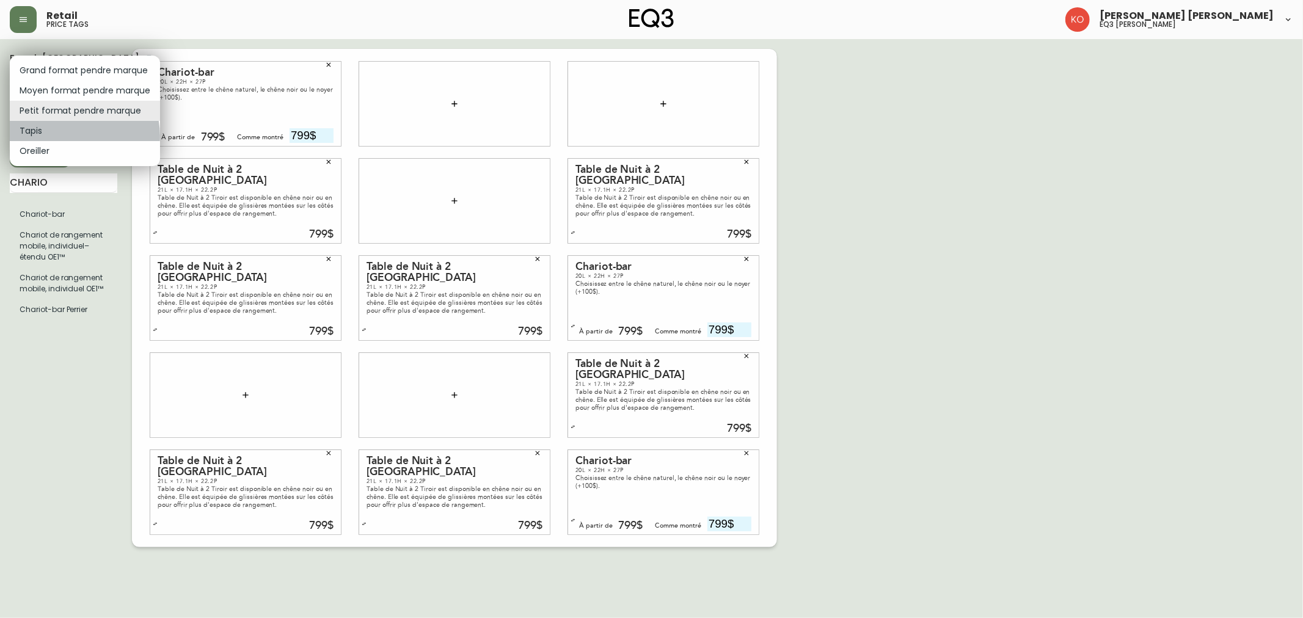
click at [71, 136] on li "Tapis" at bounding box center [85, 131] width 150 height 20
type input "rugs"
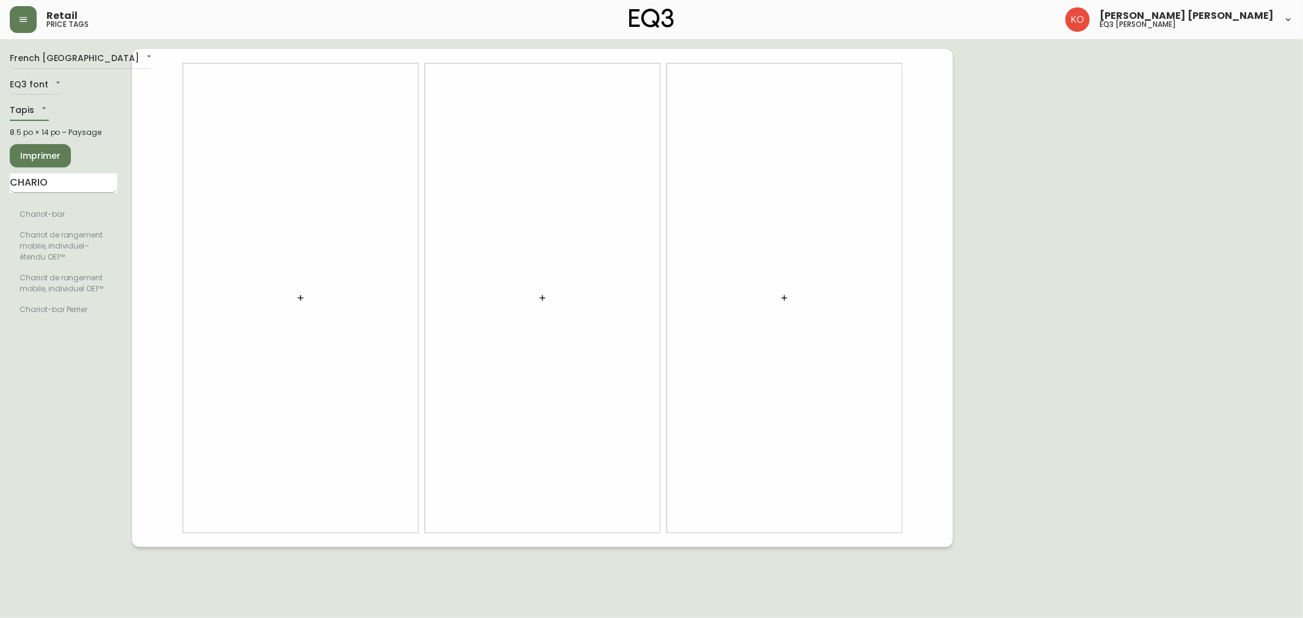
click at [71, 188] on input "CHARIO" at bounding box center [64, 184] width 108 height 20
type input "TRACE"
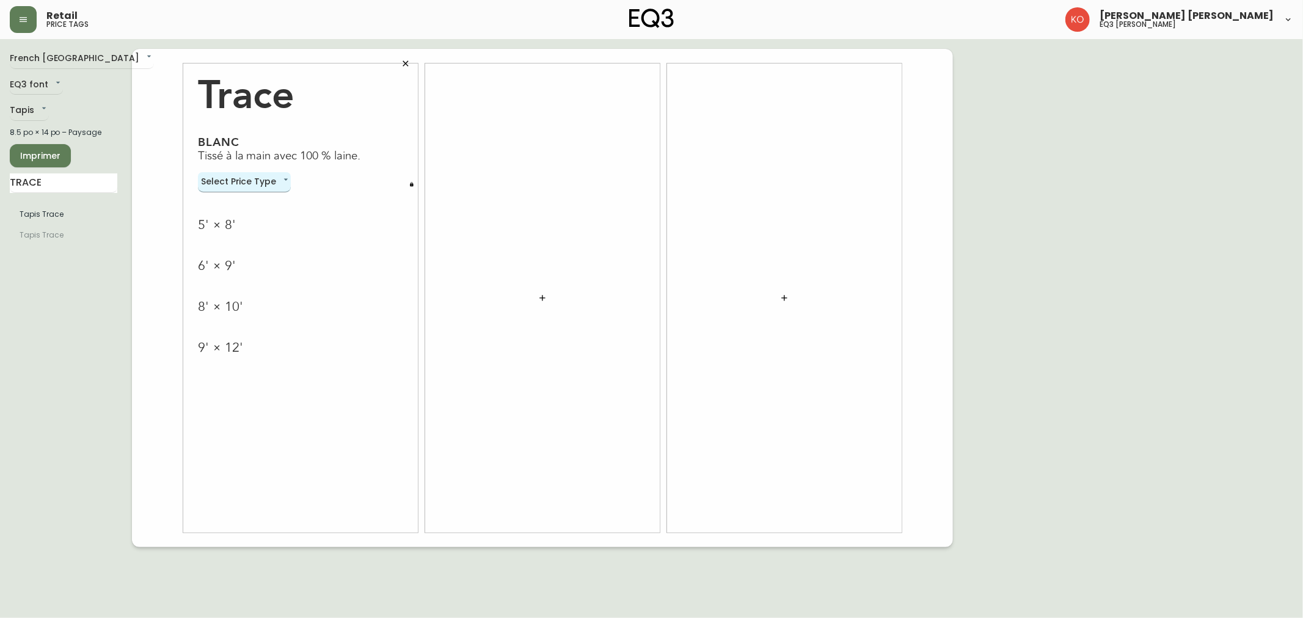
click at [279, 186] on body "Retail price tags [PERSON_NAME] [PERSON_NAME] eq3 laval - [PERSON_NAME] French …" at bounding box center [651, 273] width 1303 height 547
click at [253, 202] on li "Normal" at bounding box center [244, 202] width 93 height 20
type input "normal"
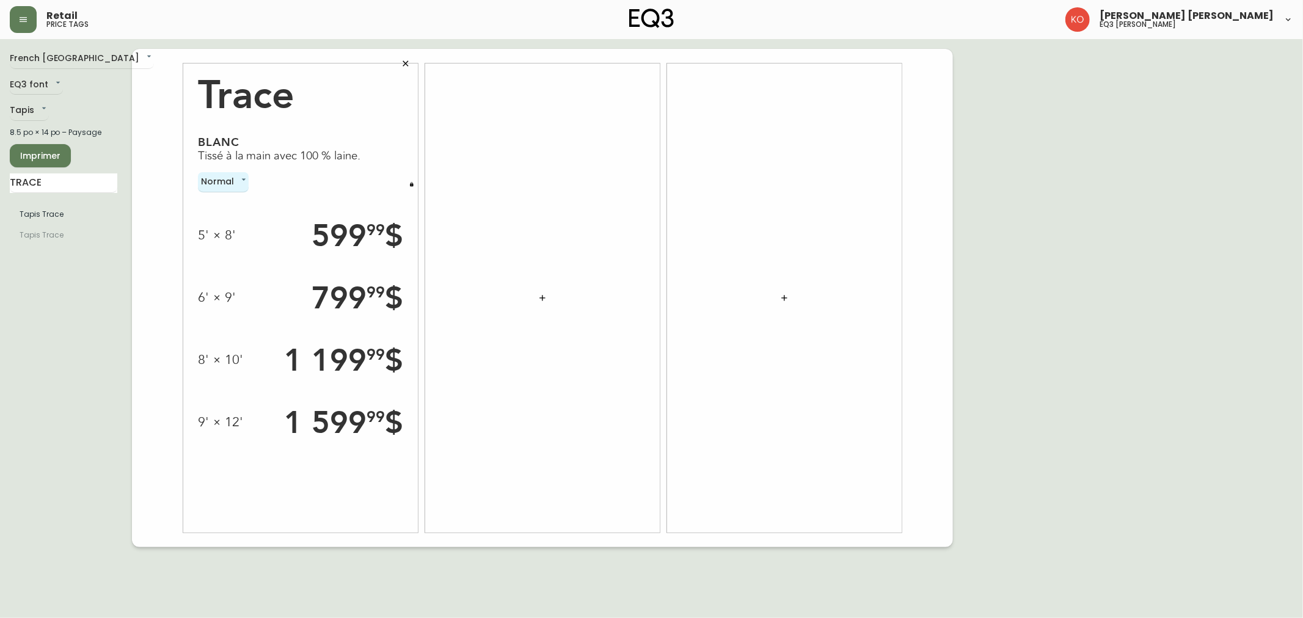
click at [57, 325] on div "French Canada fr_CA EQ3 font EQ3 Tapis rugs 8.5 po × 14 po – Paysage Imprimer T…" at bounding box center [71, 298] width 122 height 499
click at [43, 147] on button "Imprimer" at bounding box center [40, 155] width 61 height 23
click at [62, 154] on button "Imprimer" at bounding box center [40, 155] width 61 height 23
click at [57, 156] on span "Imprimer" at bounding box center [41, 155] width 42 height 15
click at [408, 185] on button "button" at bounding box center [412, 184] width 12 height 12
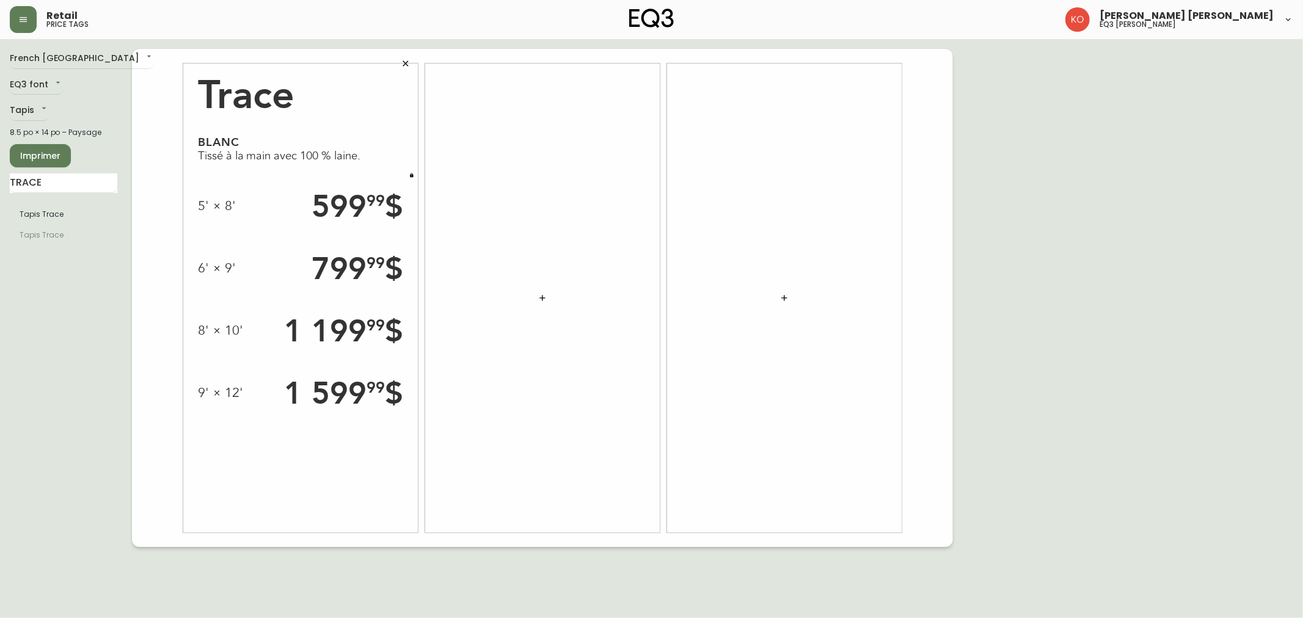
click at [48, 153] on span "Imprimer" at bounding box center [41, 155] width 42 height 15
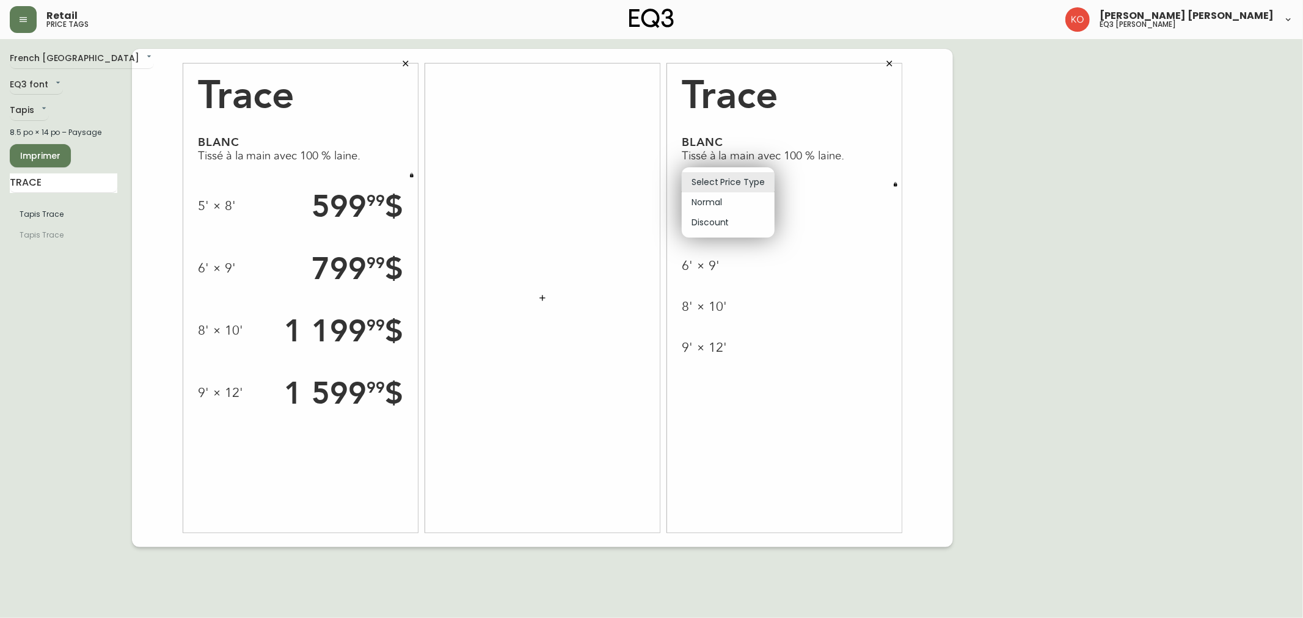
click at [766, 180] on body "Retail price tags [PERSON_NAME] [PERSON_NAME] eq3 laval - [PERSON_NAME] French …" at bounding box center [651, 273] width 1303 height 547
click at [755, 207] on li "Normal" at bounding box center [728, 202] width 93 height 20
type input "normal"
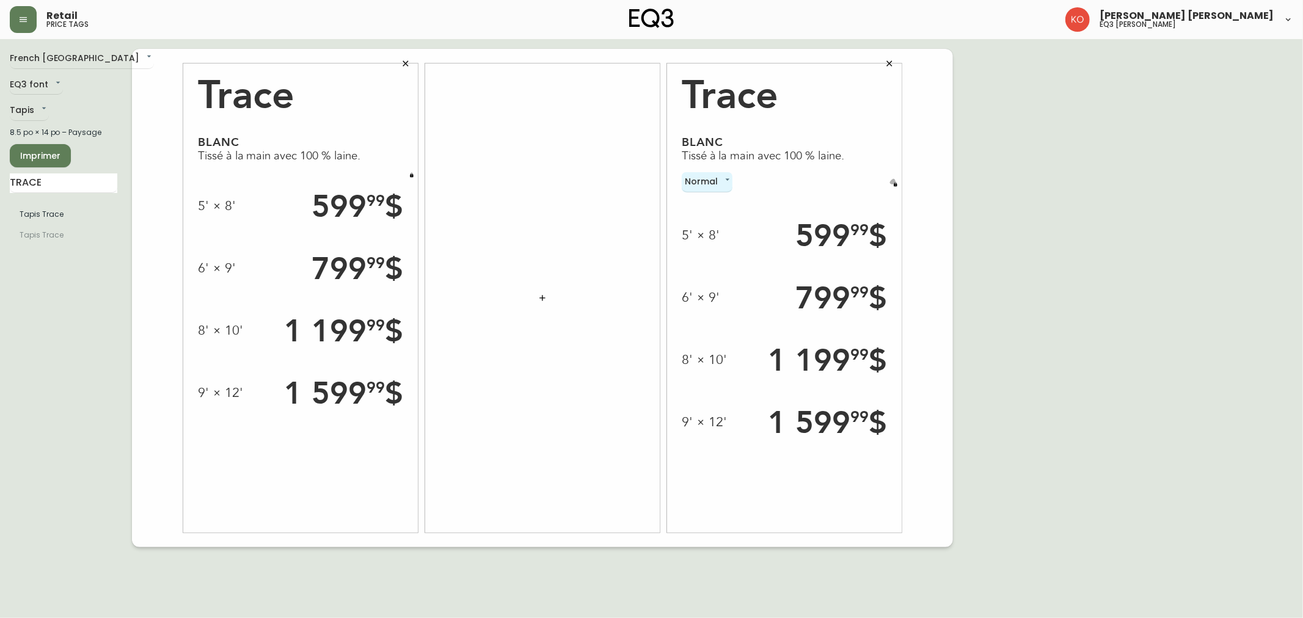
click at [896, 182] on icon "button" at bounding box center [895, 184] width 5 height 5
